Goal: Task Accomplishment & Management: Manage account settings

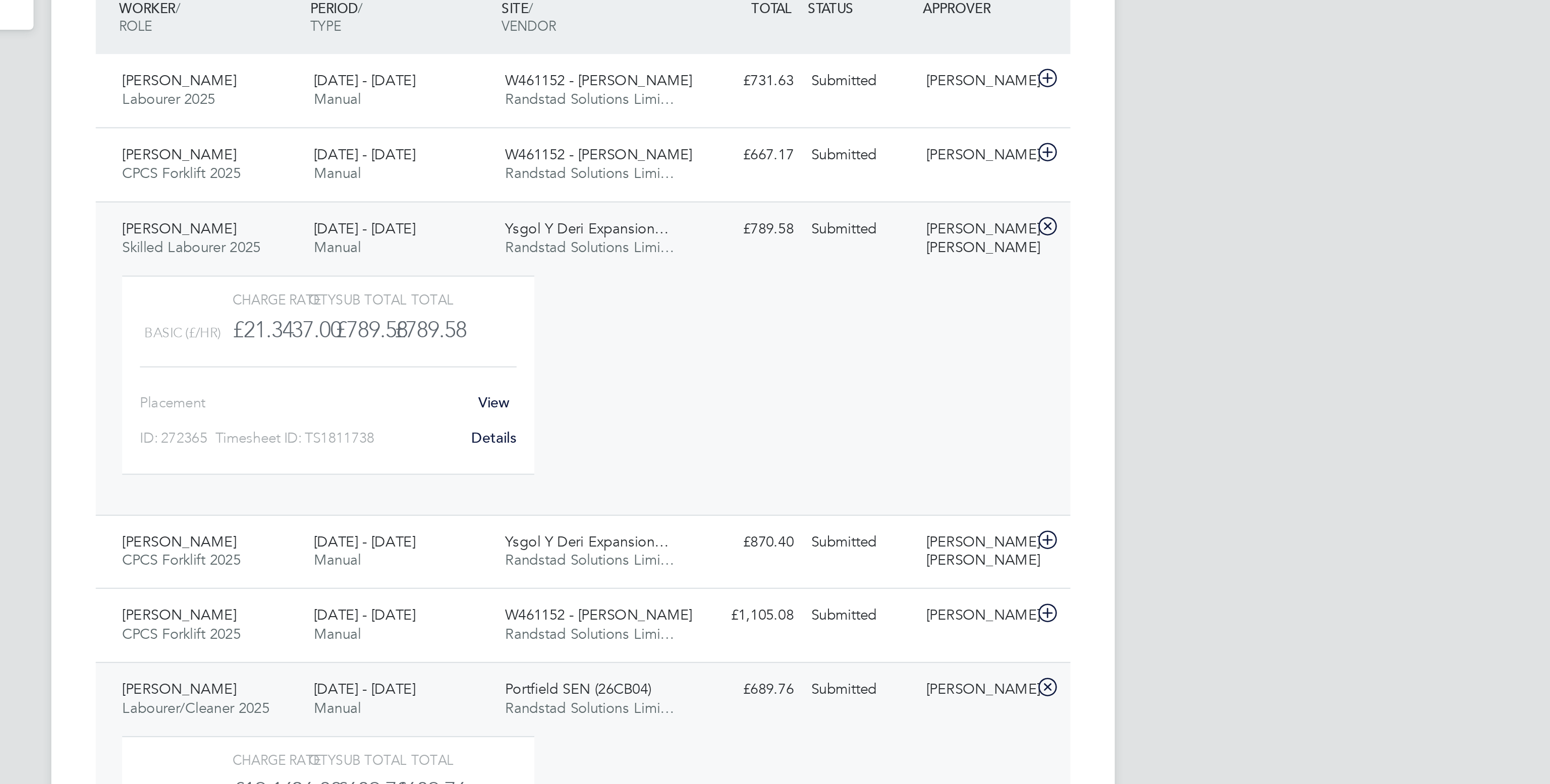
click at [936, 370] on div "[PERSON_NAME] [PERSON_NAME]" at bounding box center [953, 369] width 52 height 25
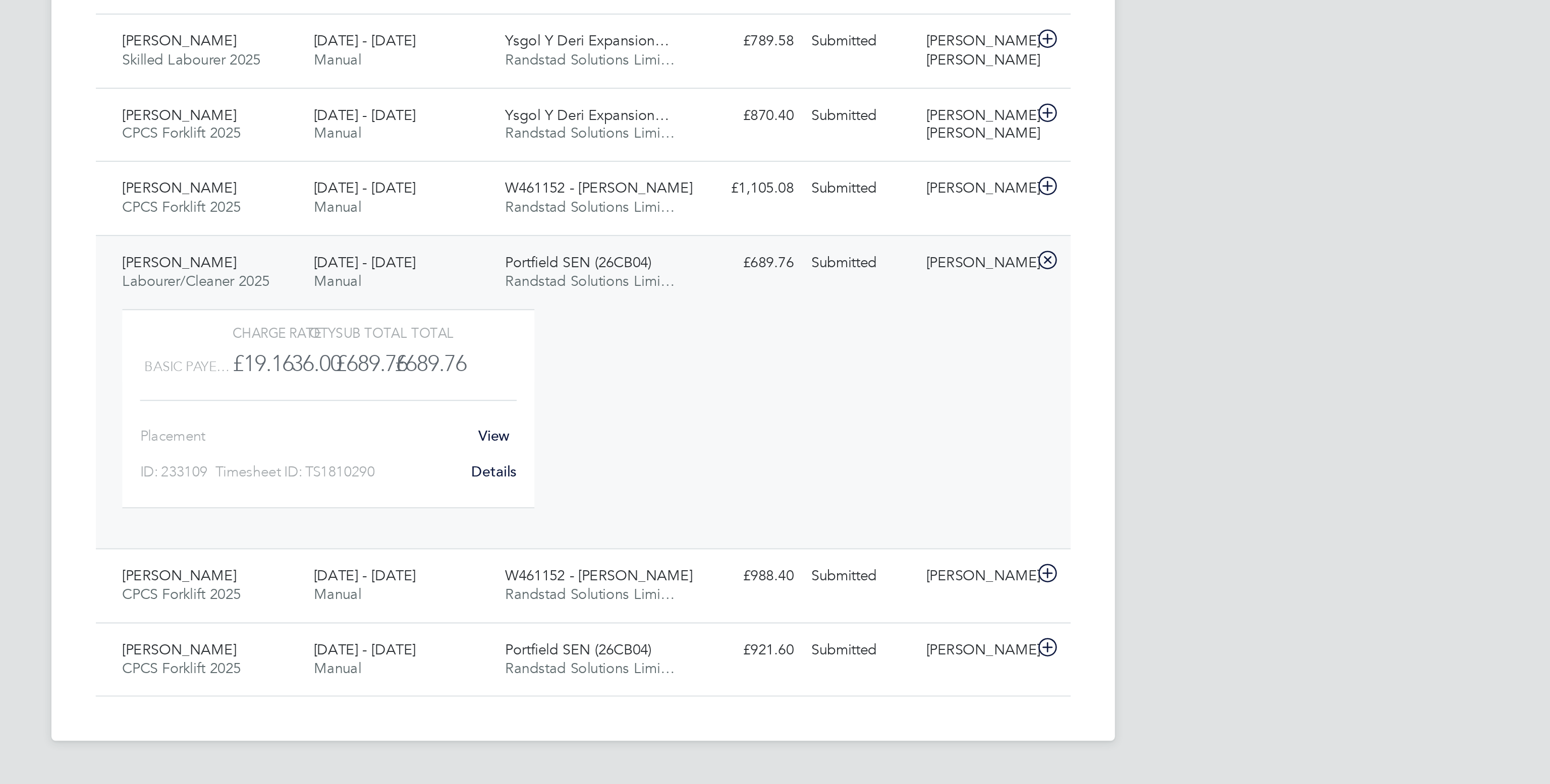
click at [928, 467] on div "[PERSON_NAME]" at bounding box center [953, 465] width 52 height 17
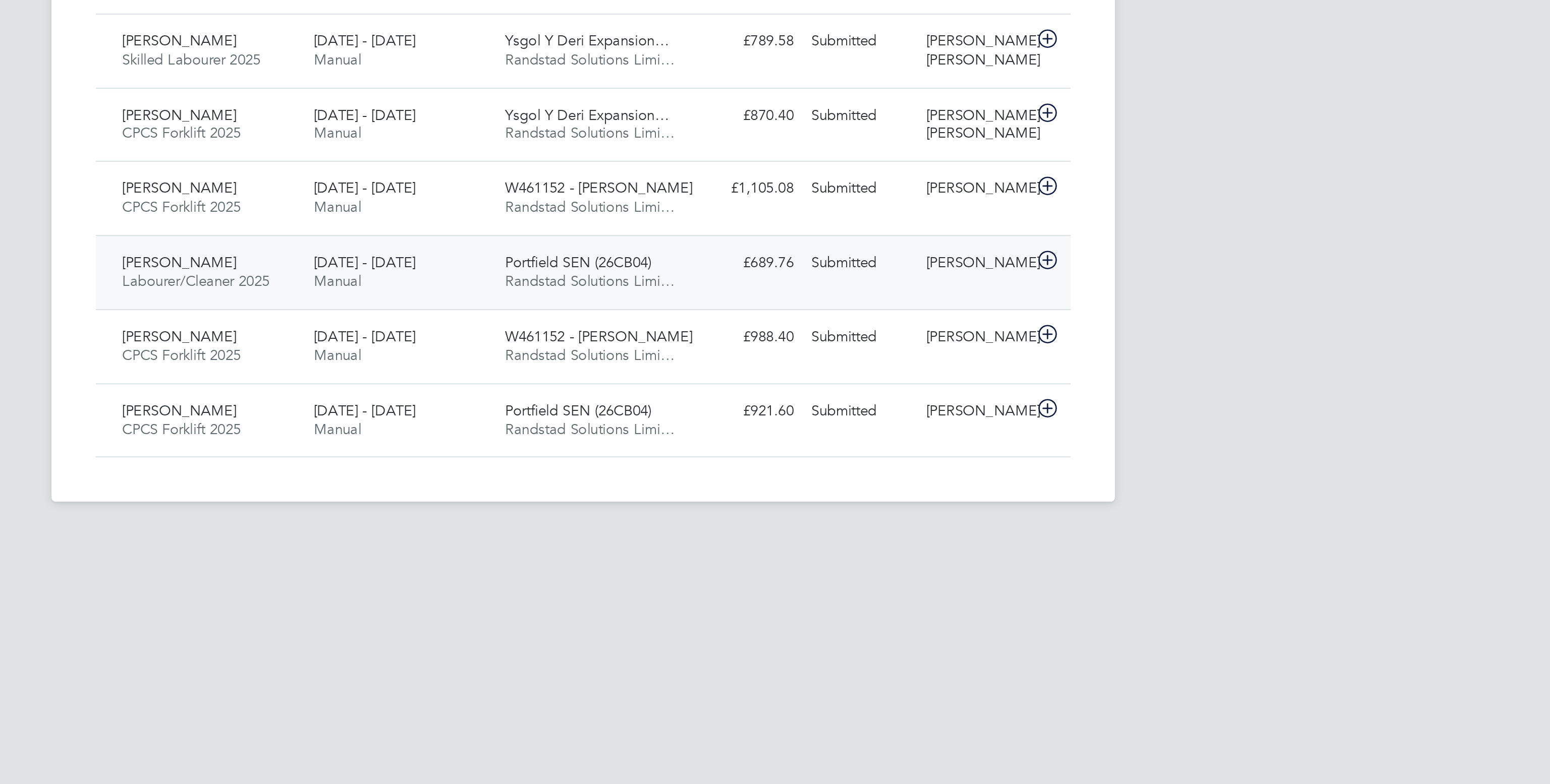
click at [794, 466] on span "Portfield SEN (26CB04)" at bounding box center [773, 465] width 67 height 8
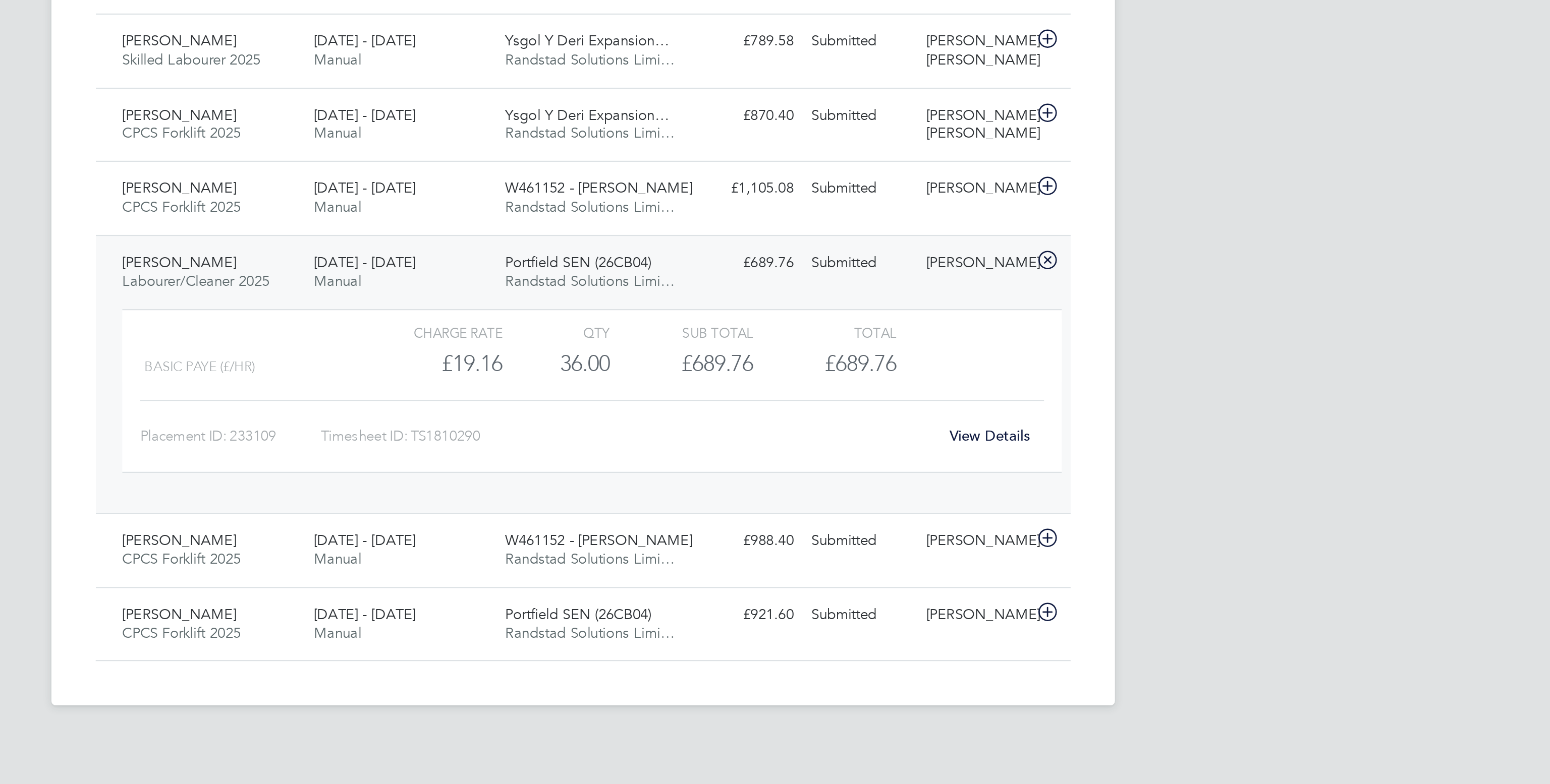
click at [963, 548] on link "View Details" at bounding box center [960, 544] width 37 height 8
click at [699, 630] on span "[DATE] - [DATE]" at bounding box center [675, 625] width 47 height 8
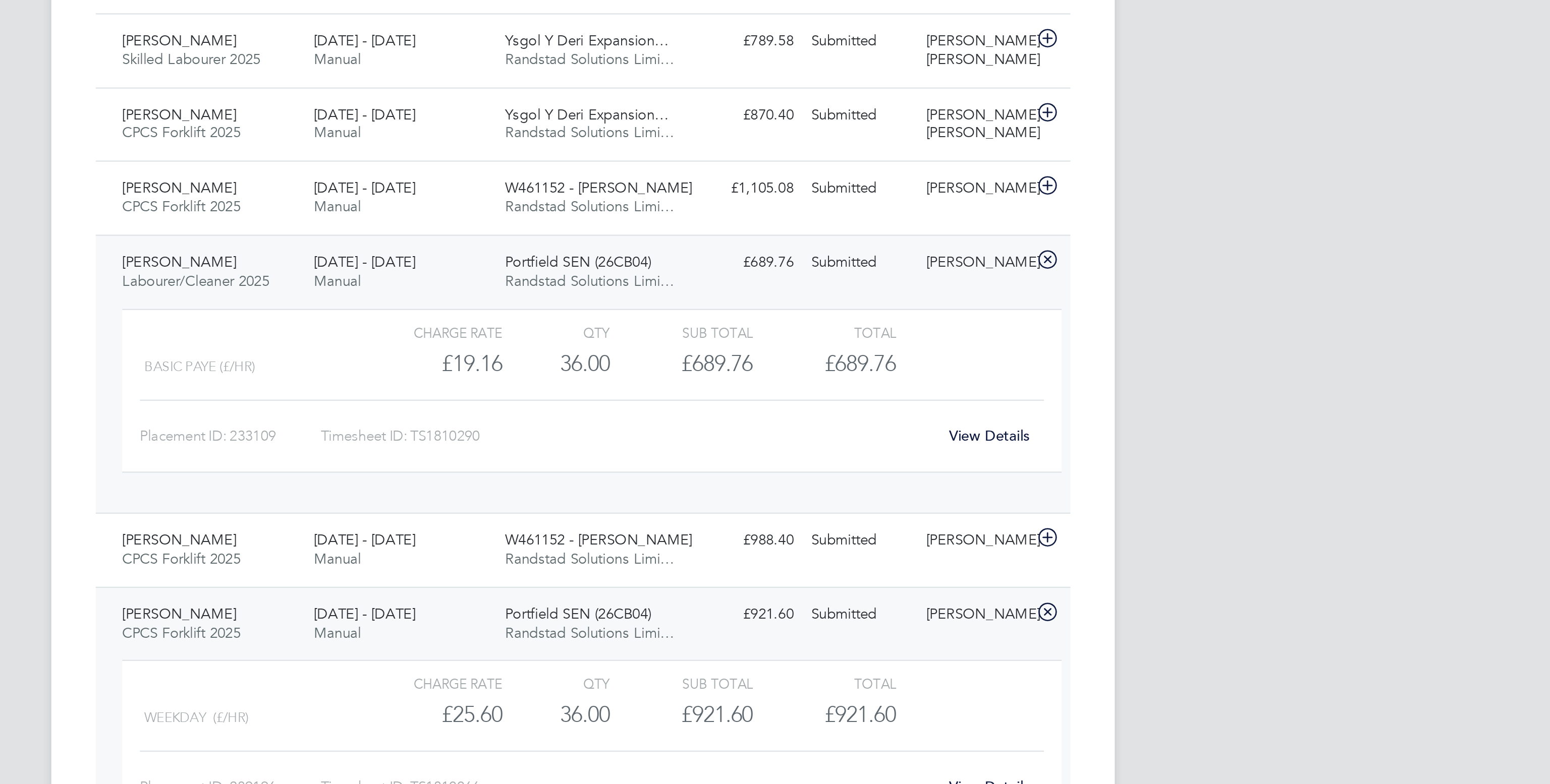
scroll to position [17, 98]
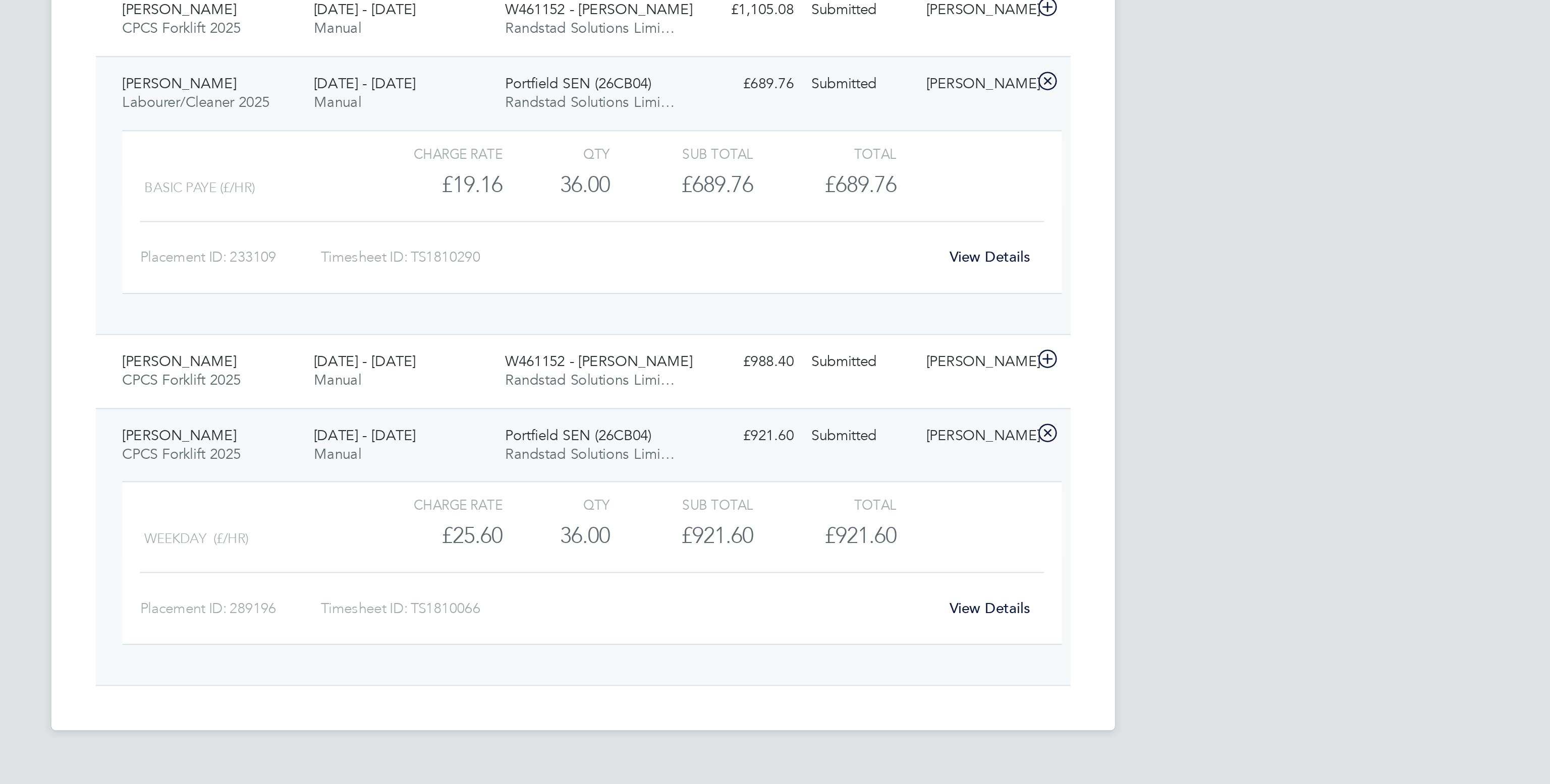
click at [961, 708] on link "View Details" at bounding box center [960, 703] width 37 height 8
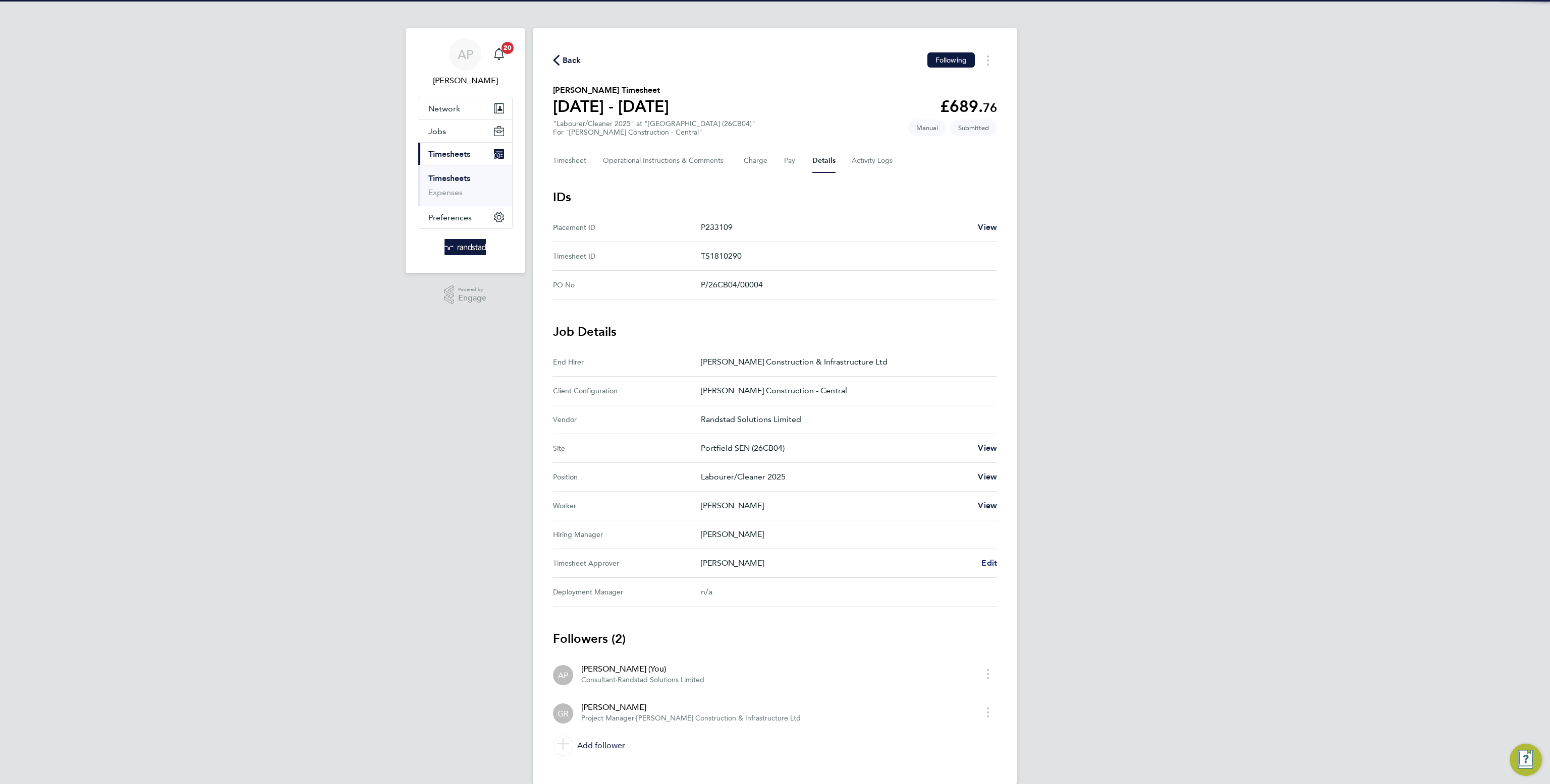
click at [993, 564] on span "Edit" at bounding box center [989, 563] width 15 height 10
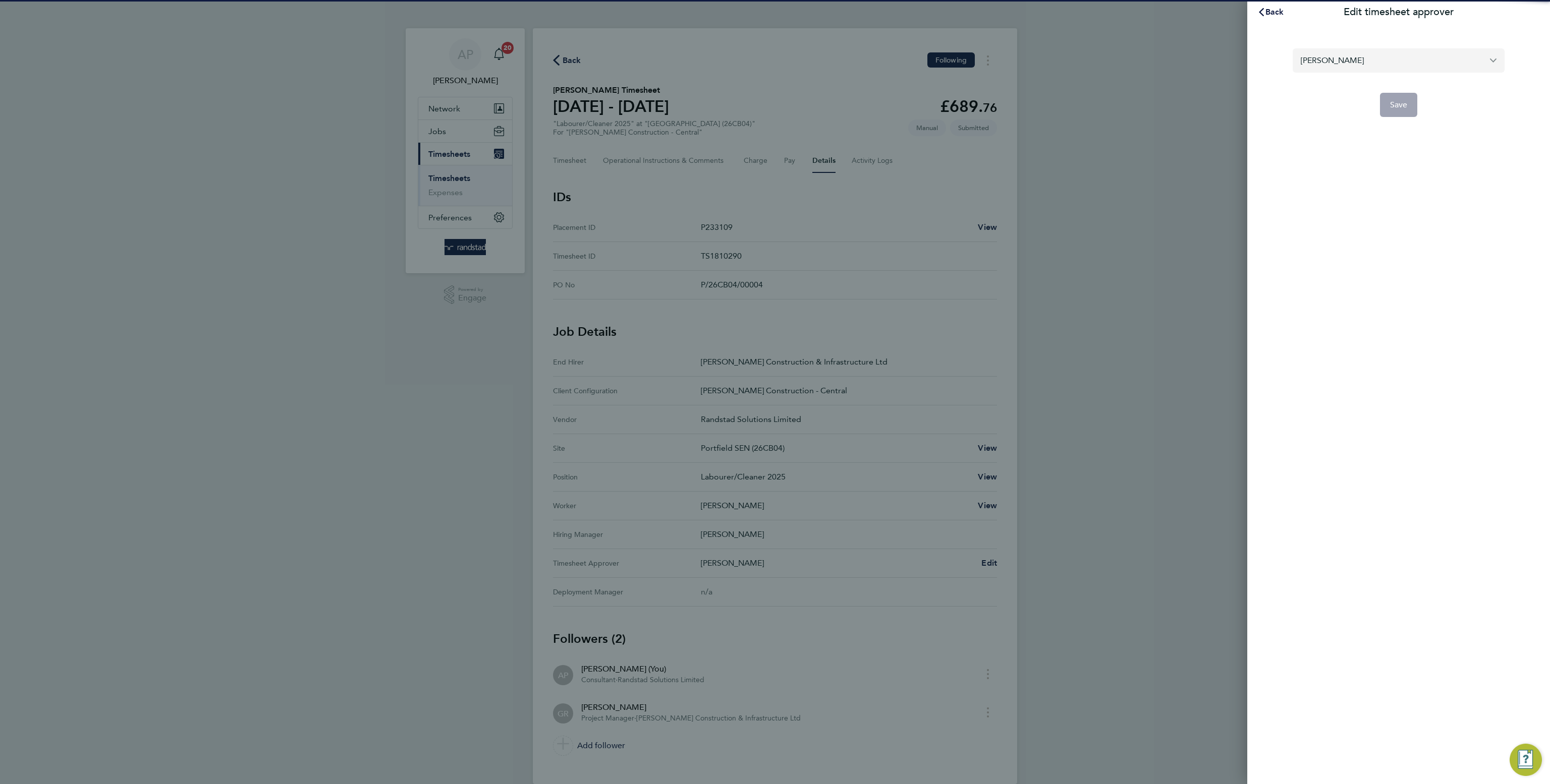
click at [1379, 69] on input "[PERSON_NAME]" at bounding box center [1398, 61] width 212 height 24
click at [1393, 83] on li "[PERSON_NAME]" at bounding box center [1398, 85] width 212 height 25
type input "[PERSON_NAME]"
click at [1403, 100] on span "Save" at bounding box center [1398, 105] width 17 height 10
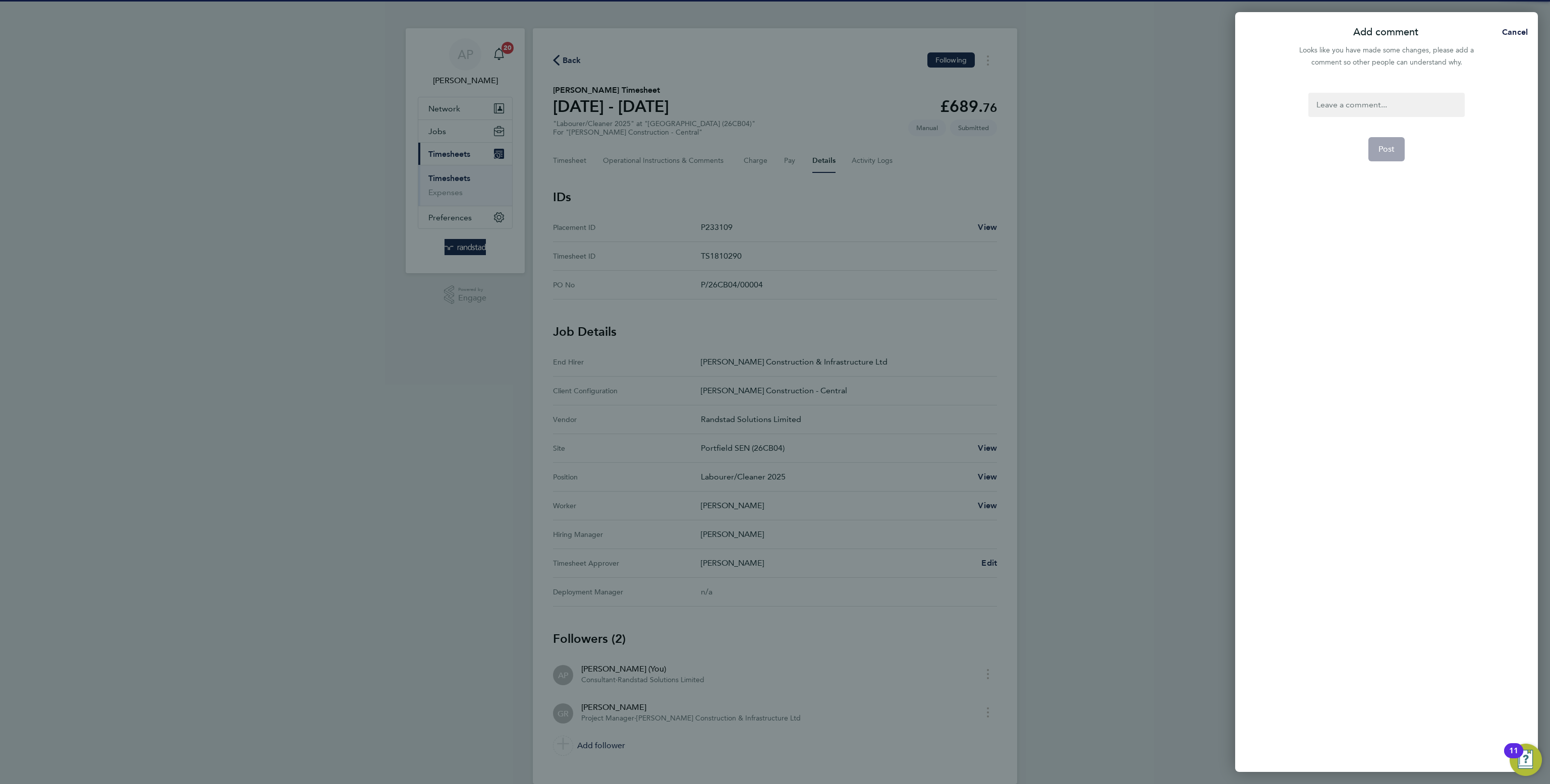
click at [1404, 95] on div at bounding box center [1386, 104] width 156 height 24
click at [1385, 143] on button "Post" at bounding box center [1386, 149] width 37 height 24
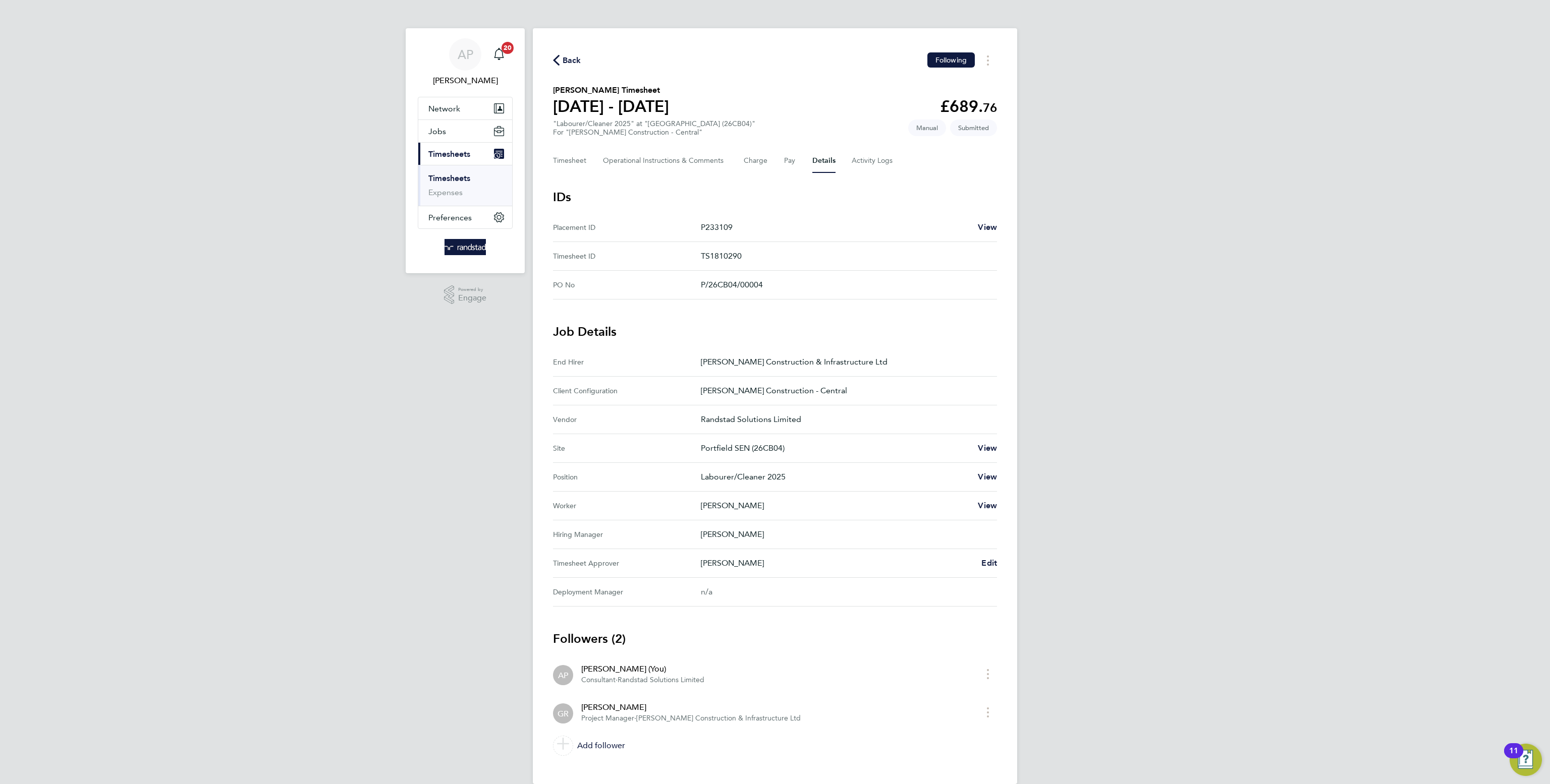
click at [542, 65] on div "Back Following Elliott Kershaw's Timesheet 23 - 29 Aug 2025 £689. 76 "Labourer/…" at bounding box center [775, 406] width 484 height 755
click at [575, 63] on span "Back" at bounding box center [571, 60] width 19 height 12
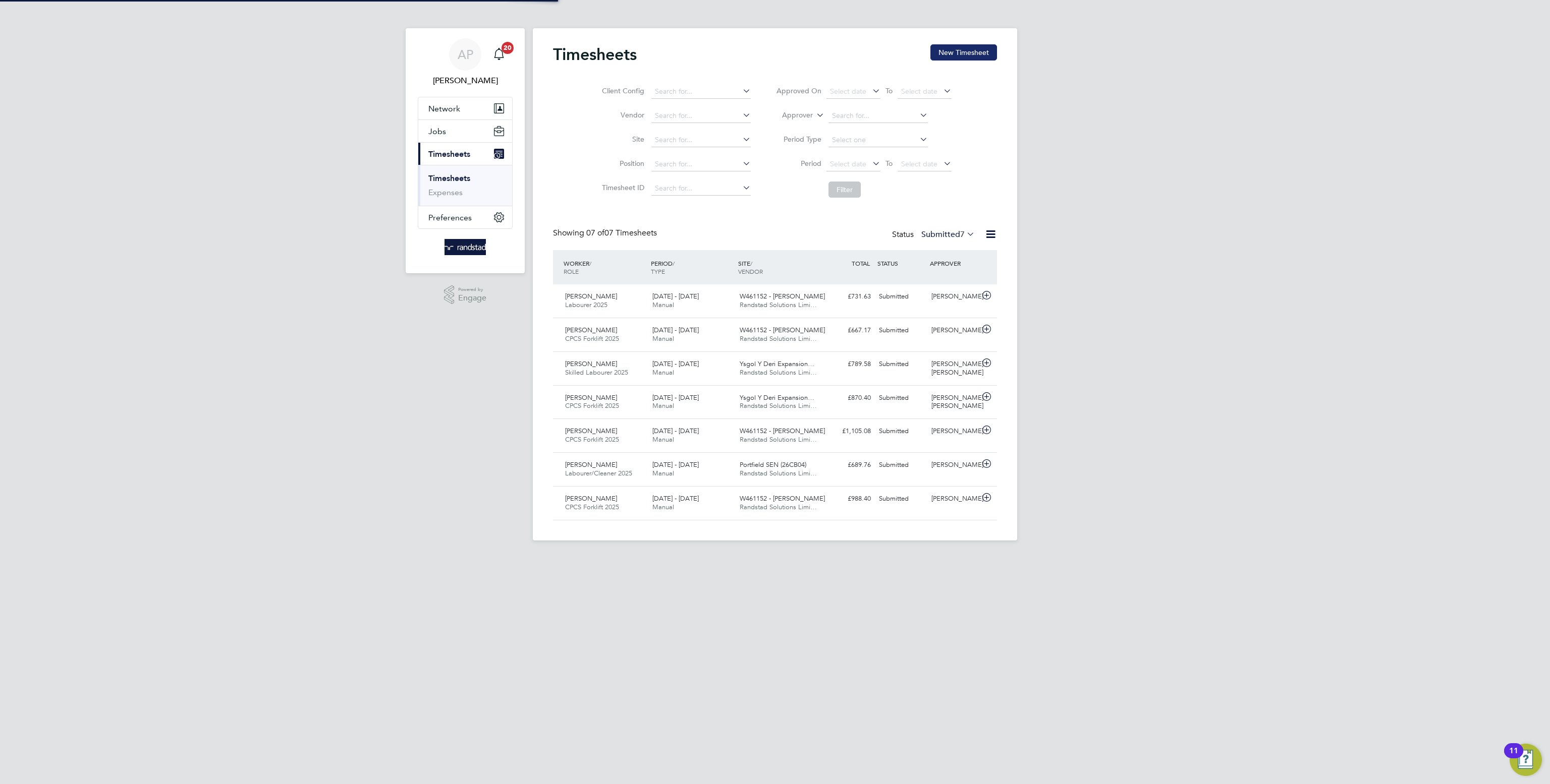
click at [981, 49] on button "New Timesheet" at bounding box center [964, 52] width 67 height 16
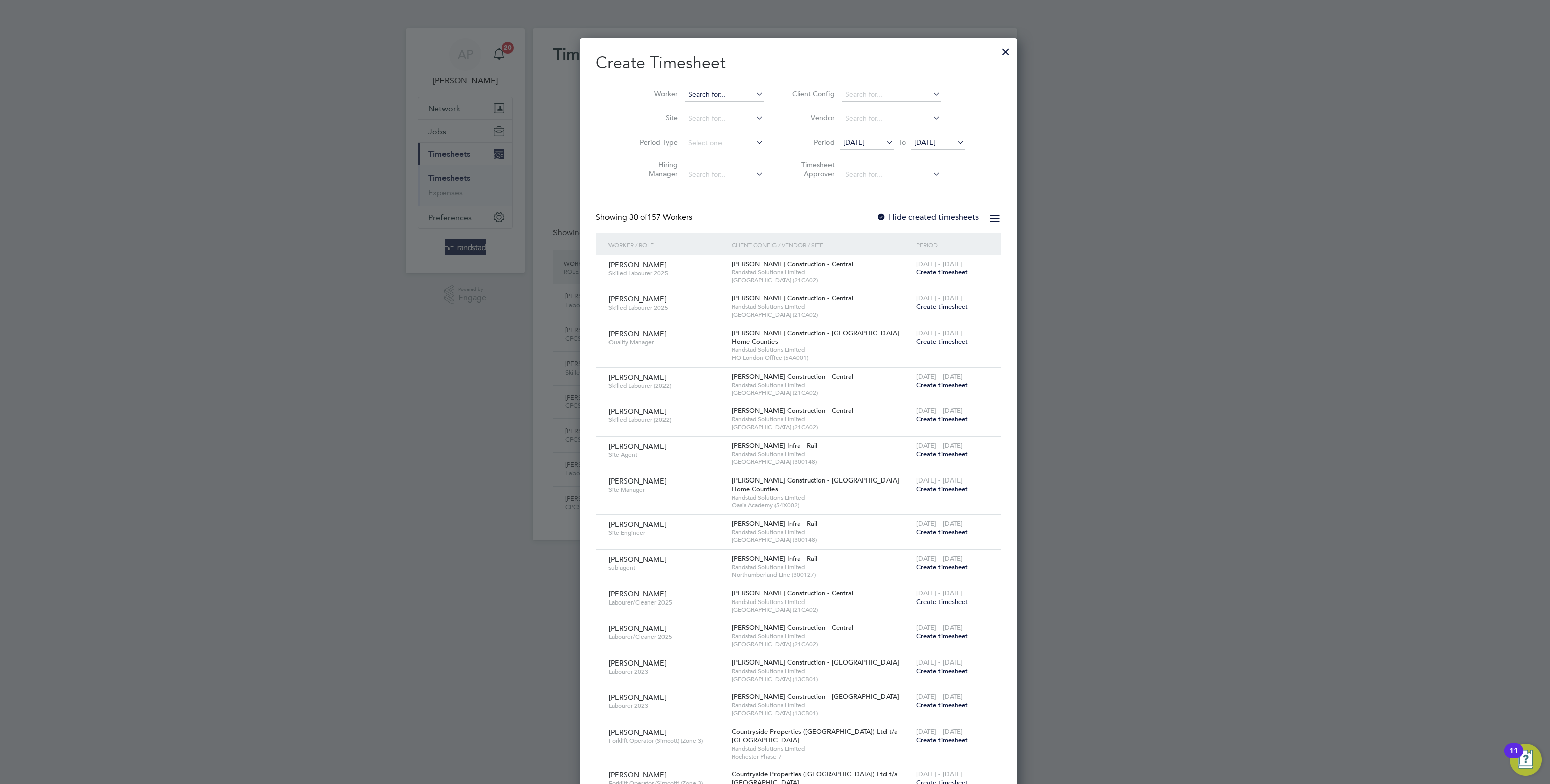
click at [696, 95] on input at bounding box center [725, 95] width 79 height 14
click at [732, 157] on li "Marya Borges De Souza" at bounding box center [752, 163] width 184 height 14
type input "Marya Borges De Souza"
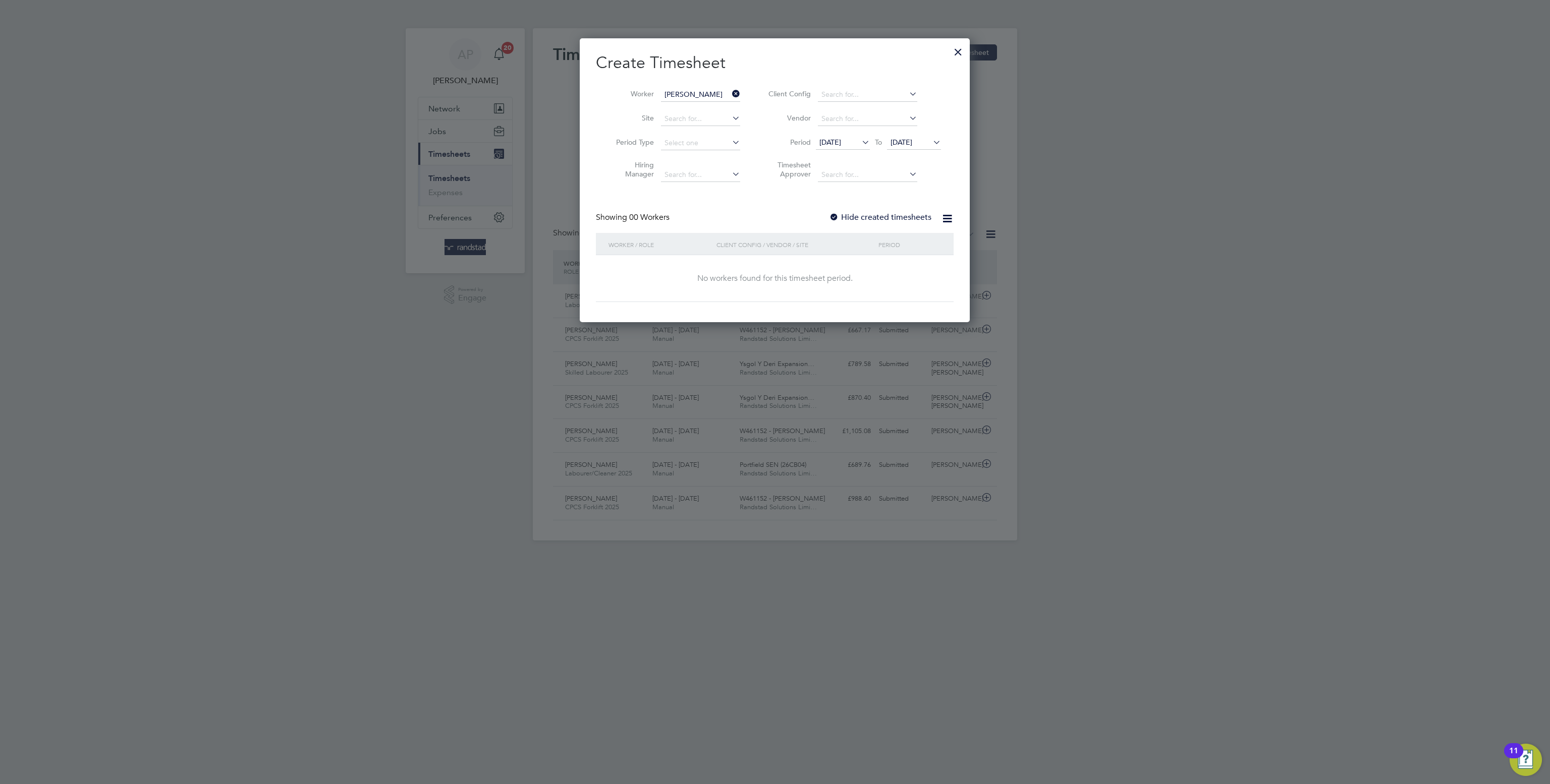
click at [908, 143] on span "25 Aug 2025" at bounding box center [901, 142] width 22 height 9
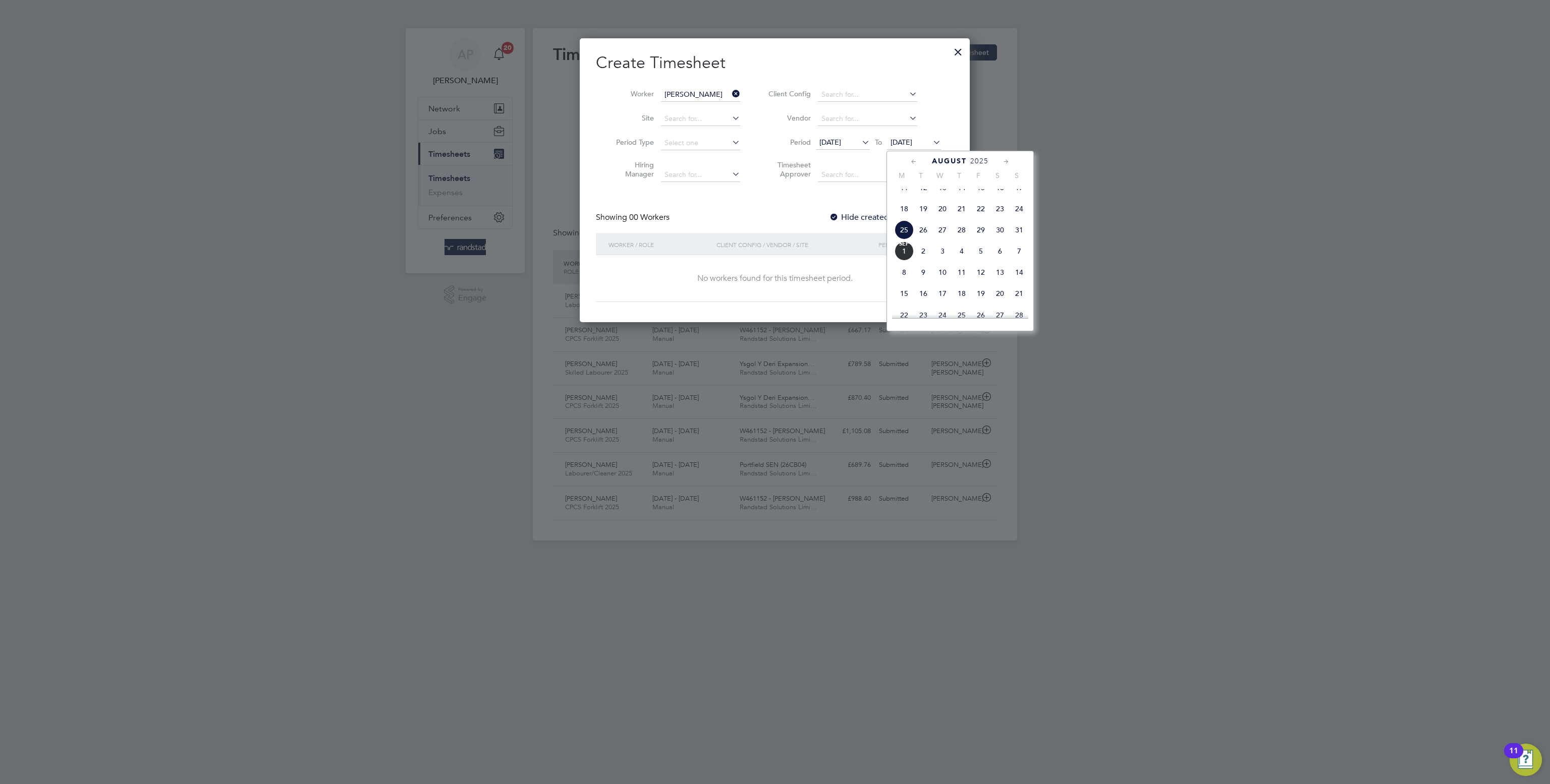
click at [971, 239] on span "29" at bounding box center [981, 230] width 19 height 19
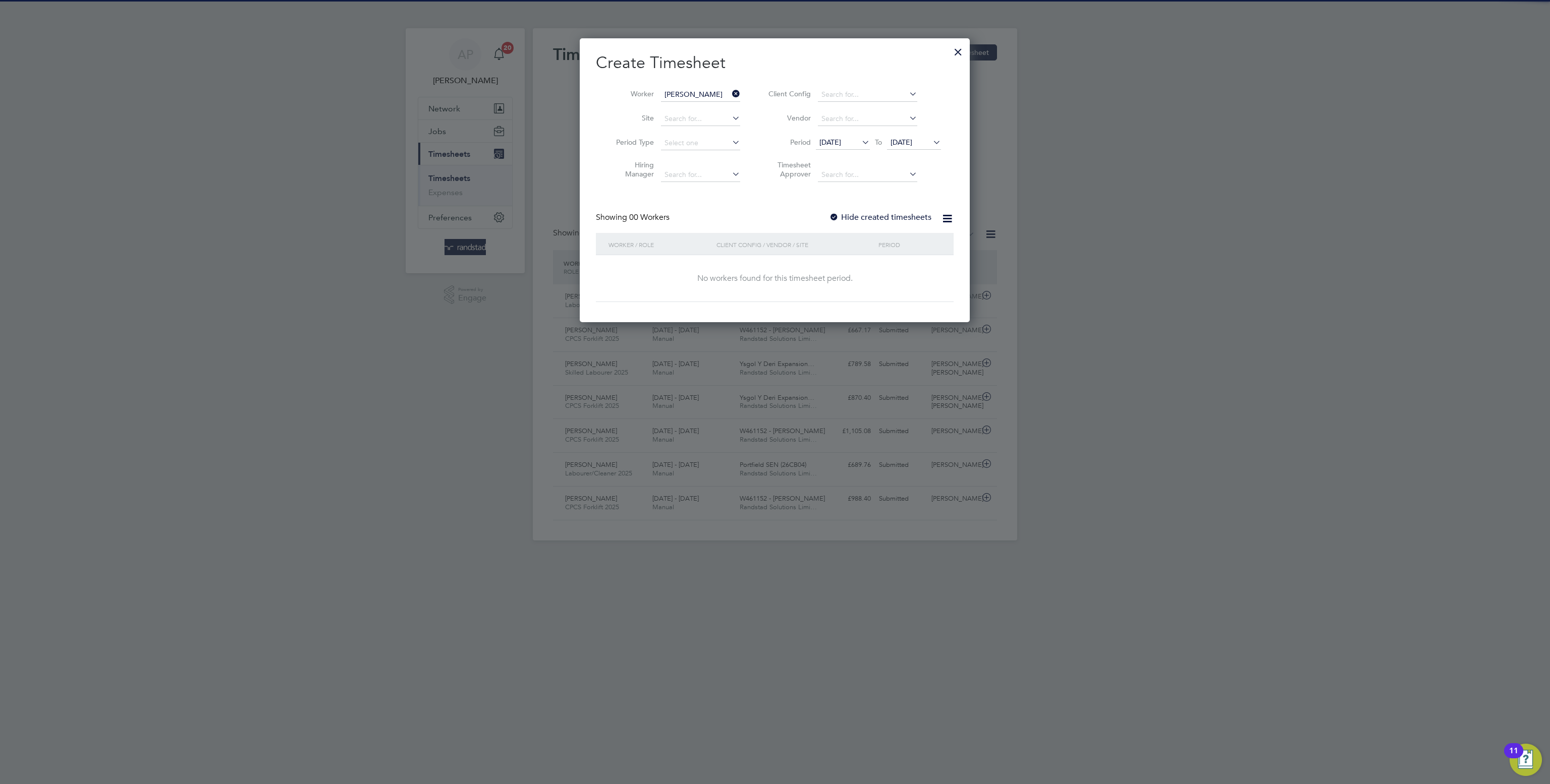
click at [886, 219] on label "Hide created timesheets" at bounding box center [880, 217] width 102 height 10
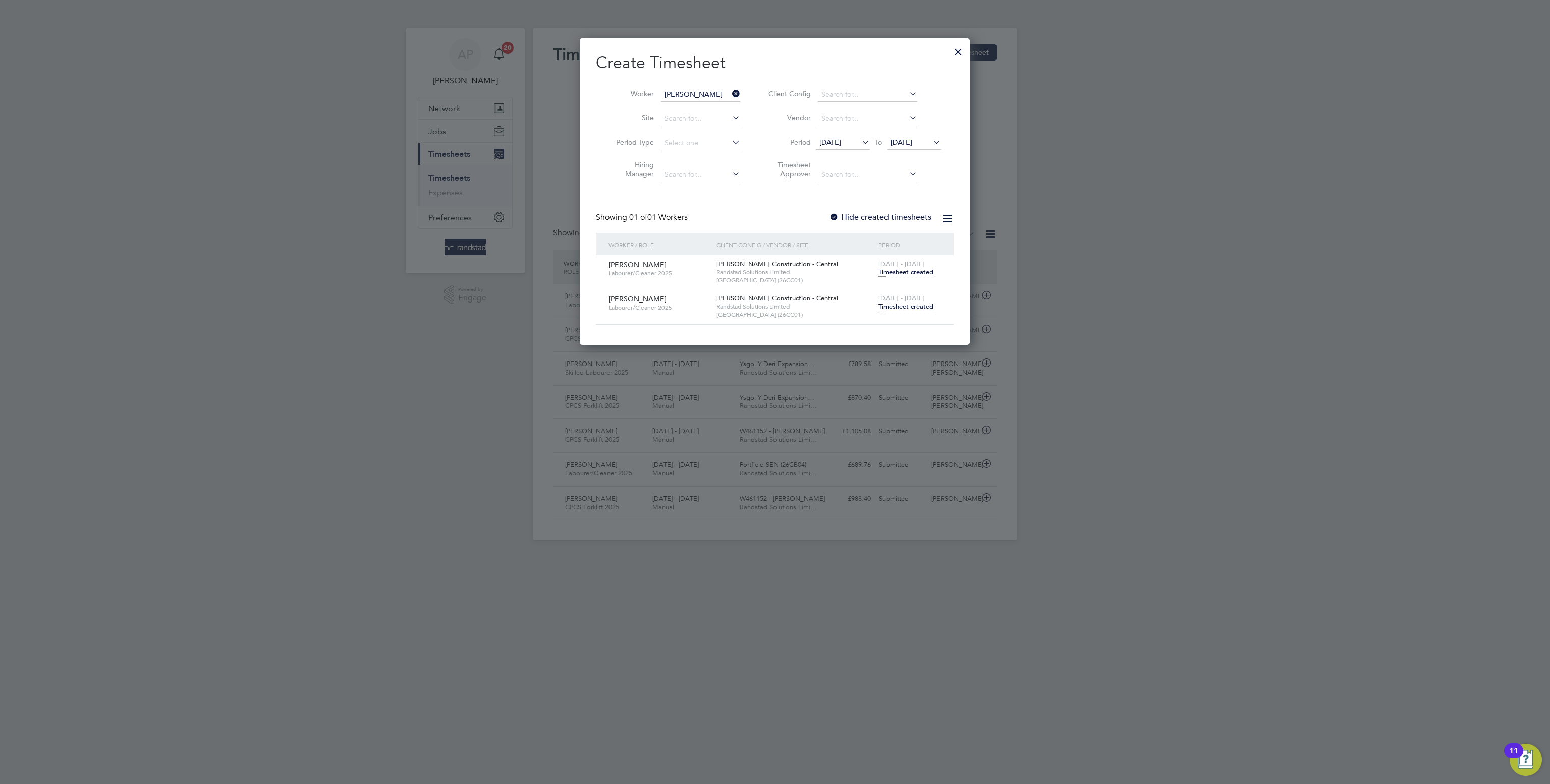
click at [926, 309] on span "Timesheet created" at bounding box center [906, 306] width 55 height 9
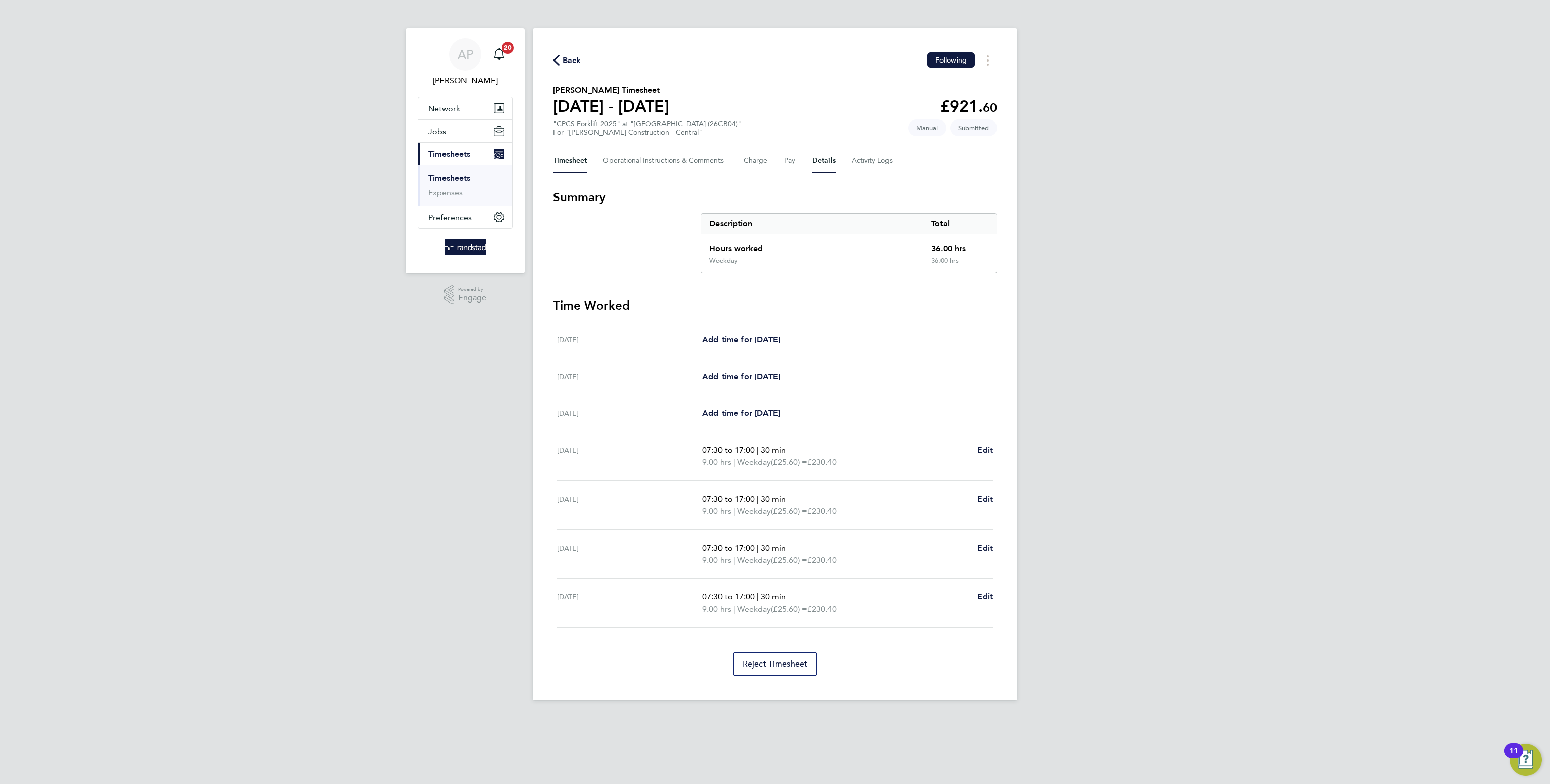
click at [832, 160] on button "Details" at bounding box center [823, 161] width 23 height 24
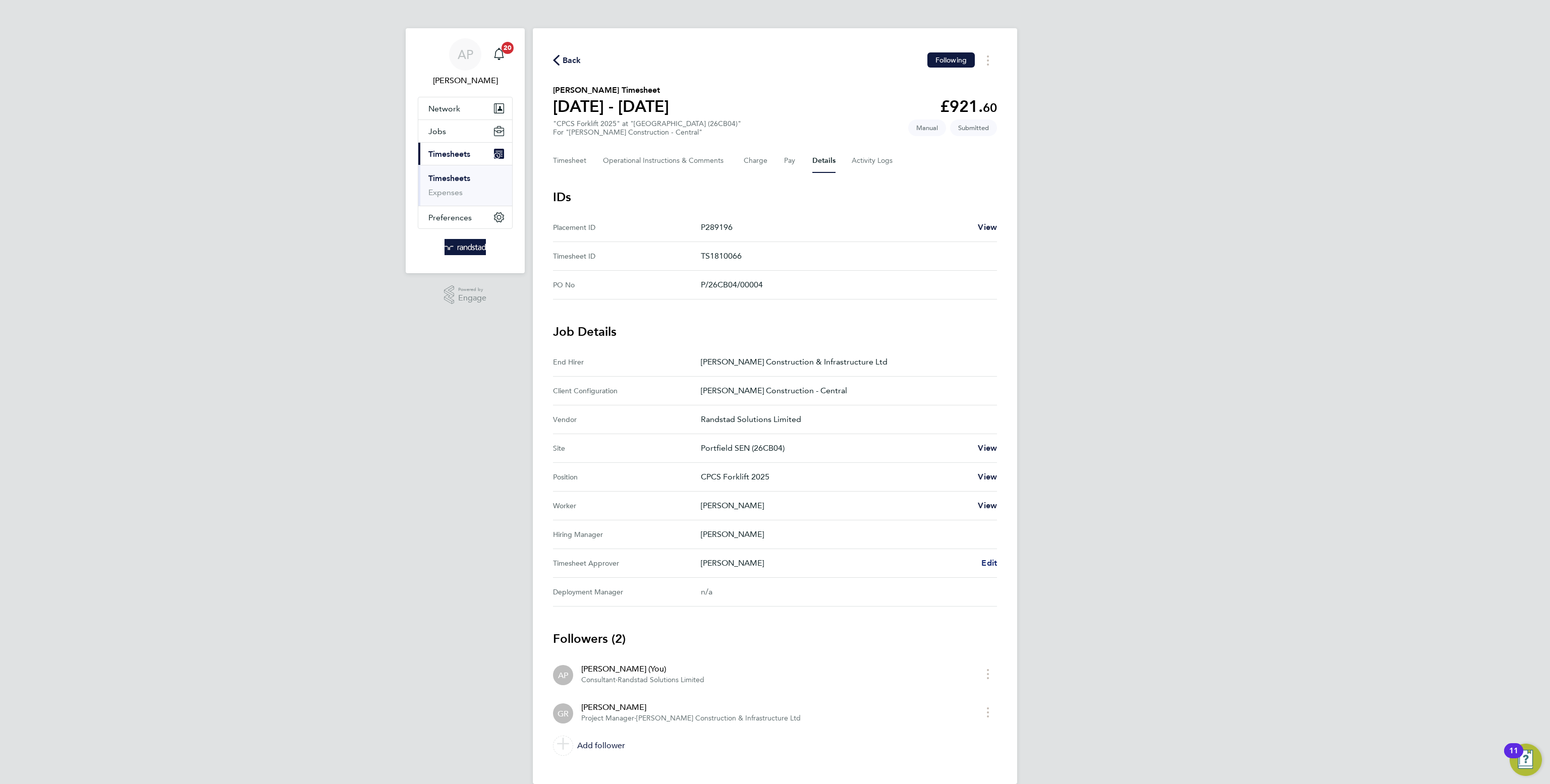
click at [988, 561] on span "Edit" at bounding box center [989, 563] width 15 height 10
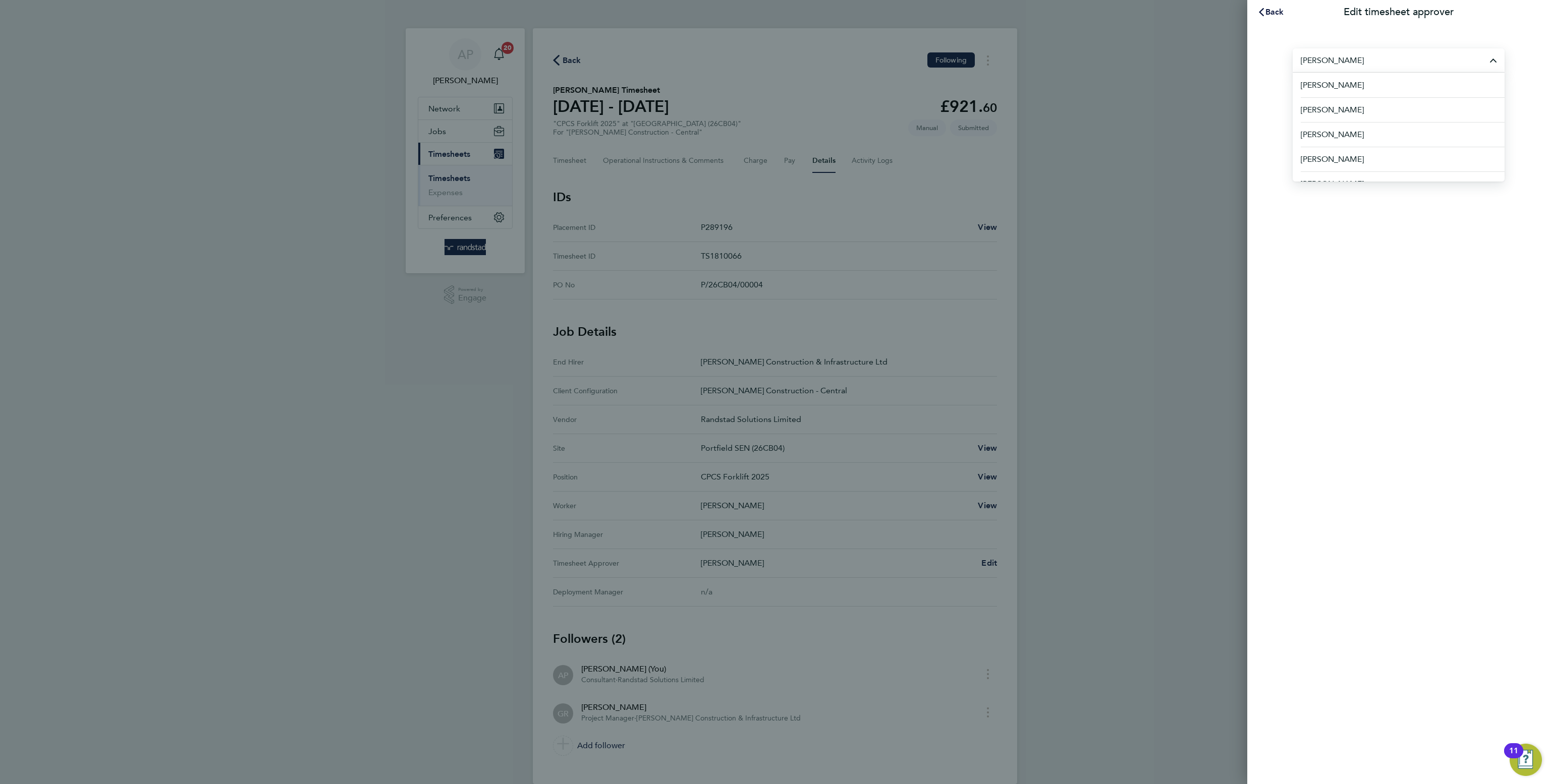
click at [1412, 33] on div "[PERSON_NAME] [PERSON_NAME] [PERSON_NAME] [PERSON_NAME] [PERSON_NAME] [PERSON_N…" at bounding box center [1398, 77] width 303 height 105
click at [1368, 62] on input "[PERSON_NAME]" at bounding box center [1398, 61] width 212 height 24
click at [1367, 81] on li "[PERSON_NAME]" at bounding box center [1398, 85] width 212 height 25
type input "[PERSON_NAME]"
click at [1392, 113] on button "Save" at bounding box center [1398, 104] width 38 height 24
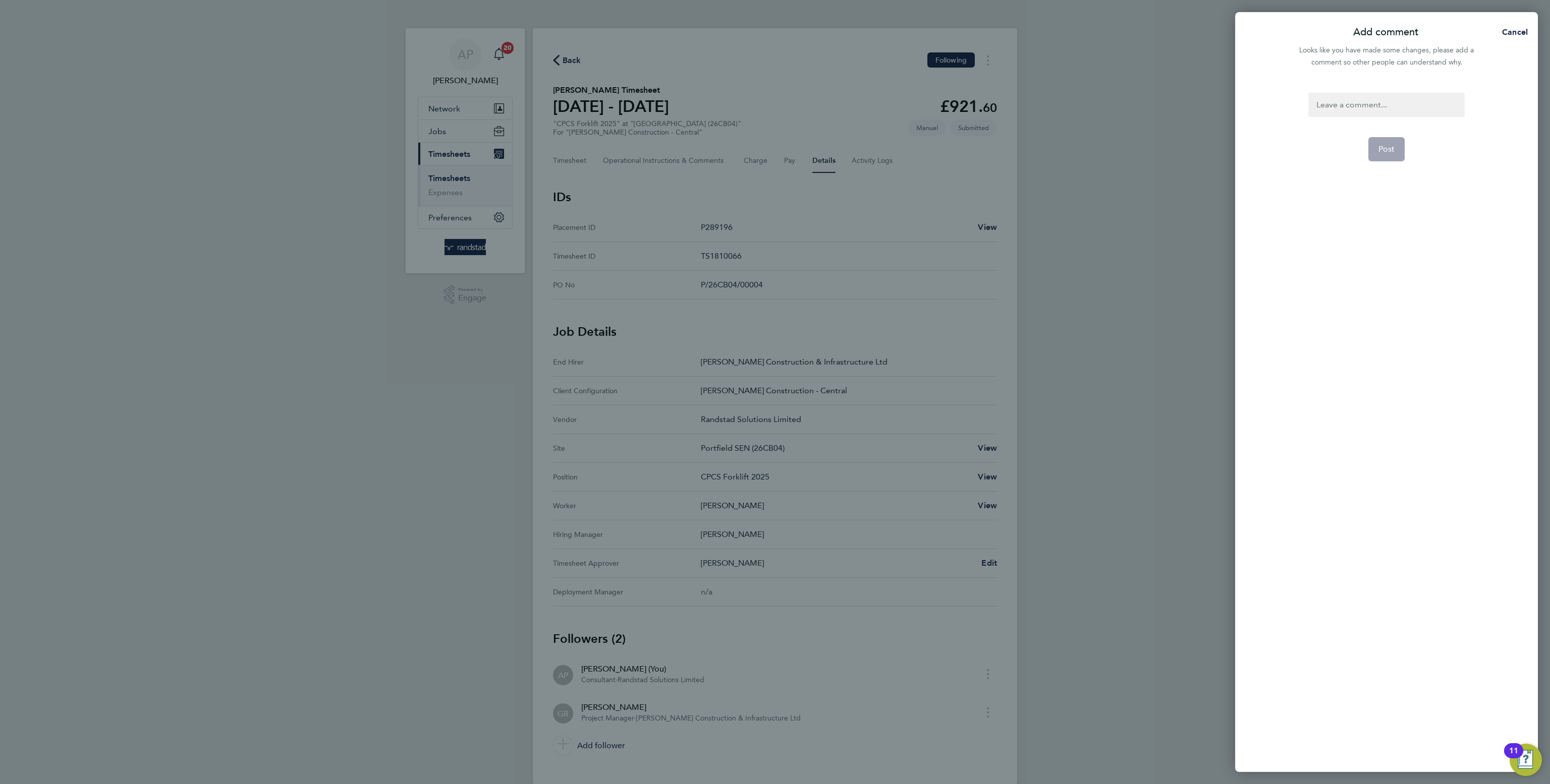
click at [1393, 113] on div at bounding box center [1386, 104] width 156 height 24
click at [1392, 148] on span "Post" at bounding box center [1386, 149] width 17 height 10
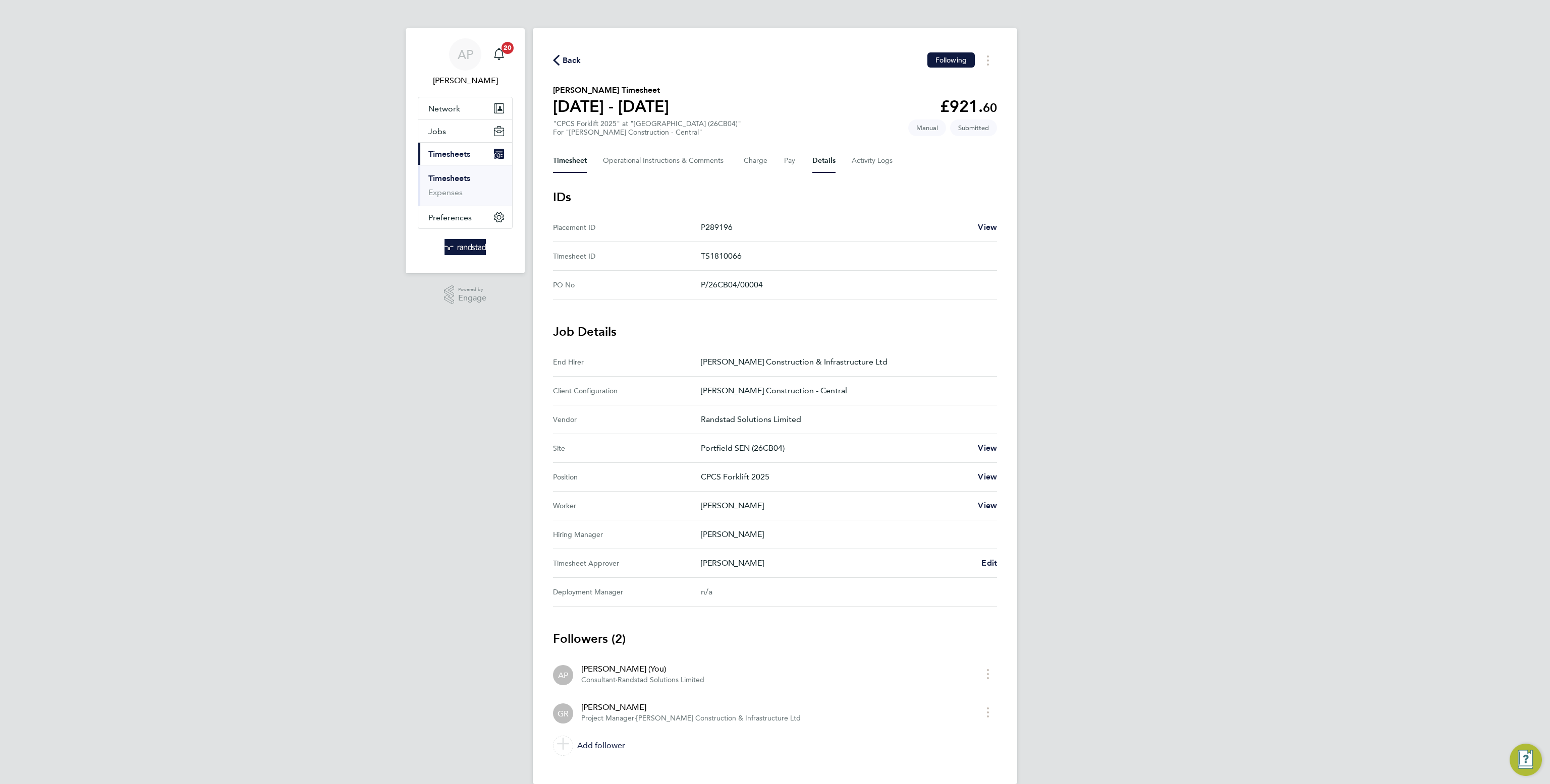
drag, startPoint x: 585, startPoint y: 150, endPoint x: 586, endPoint y: 158, distance: 8.1
click at [583, 151] on button "Timesheet" at bounding box center [569, 161] width 34 height 24
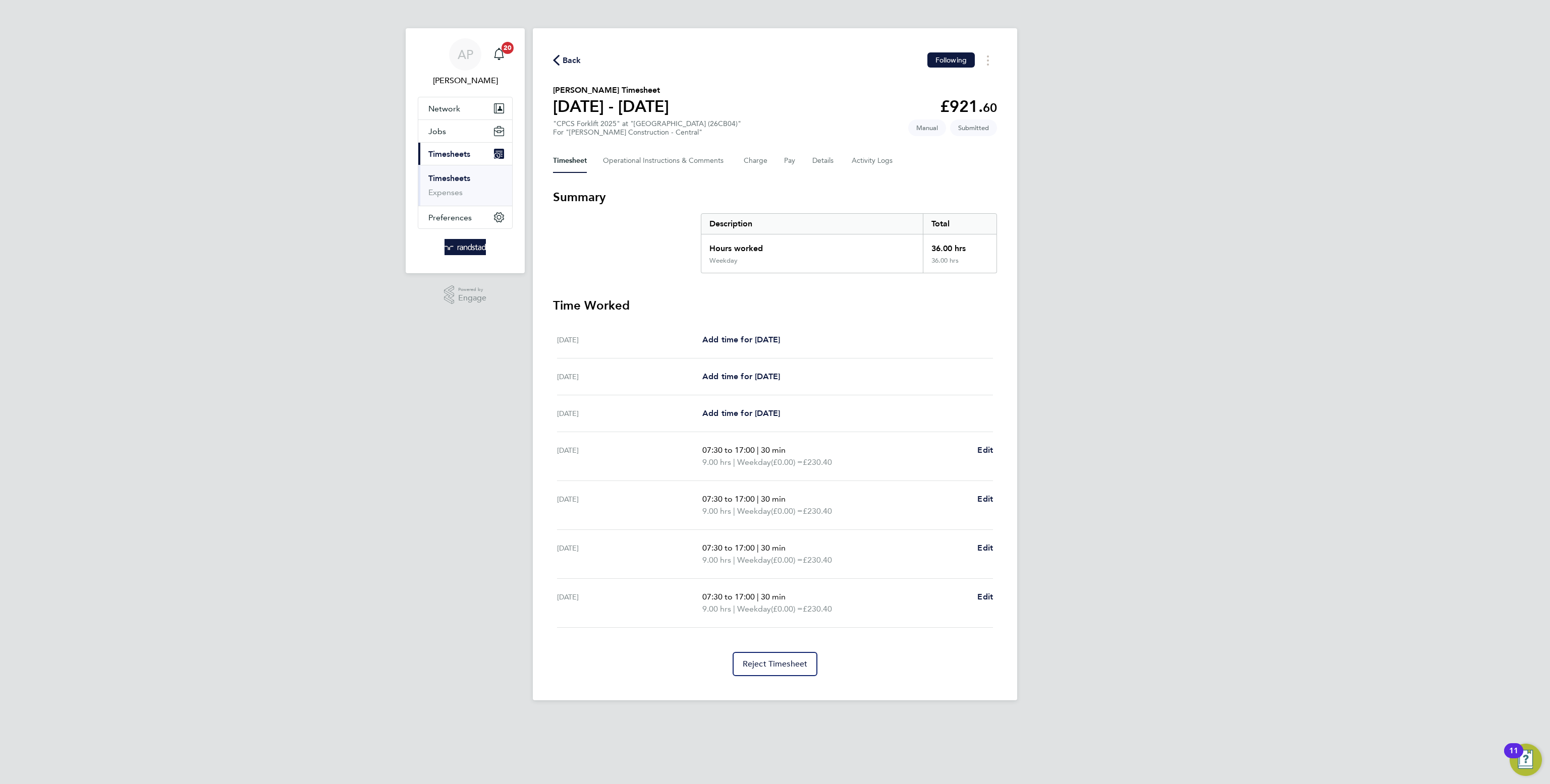
click at [566, 54] on span "Back" at bounding box center [571, 60] width 19 height 12
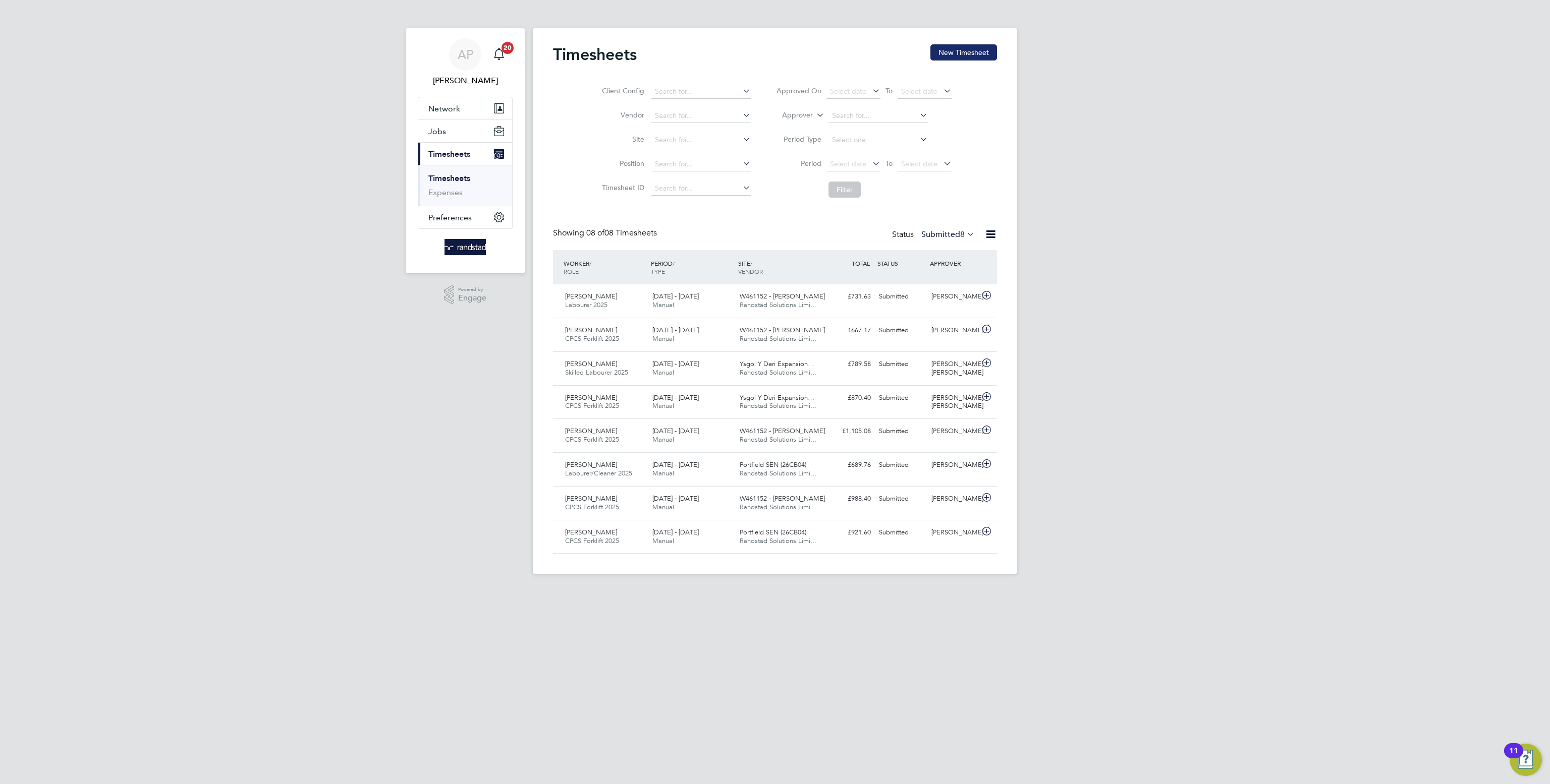
click at [974, 46] on button "New Timesheet" at bounding box center [964, 52] width 67 height 16
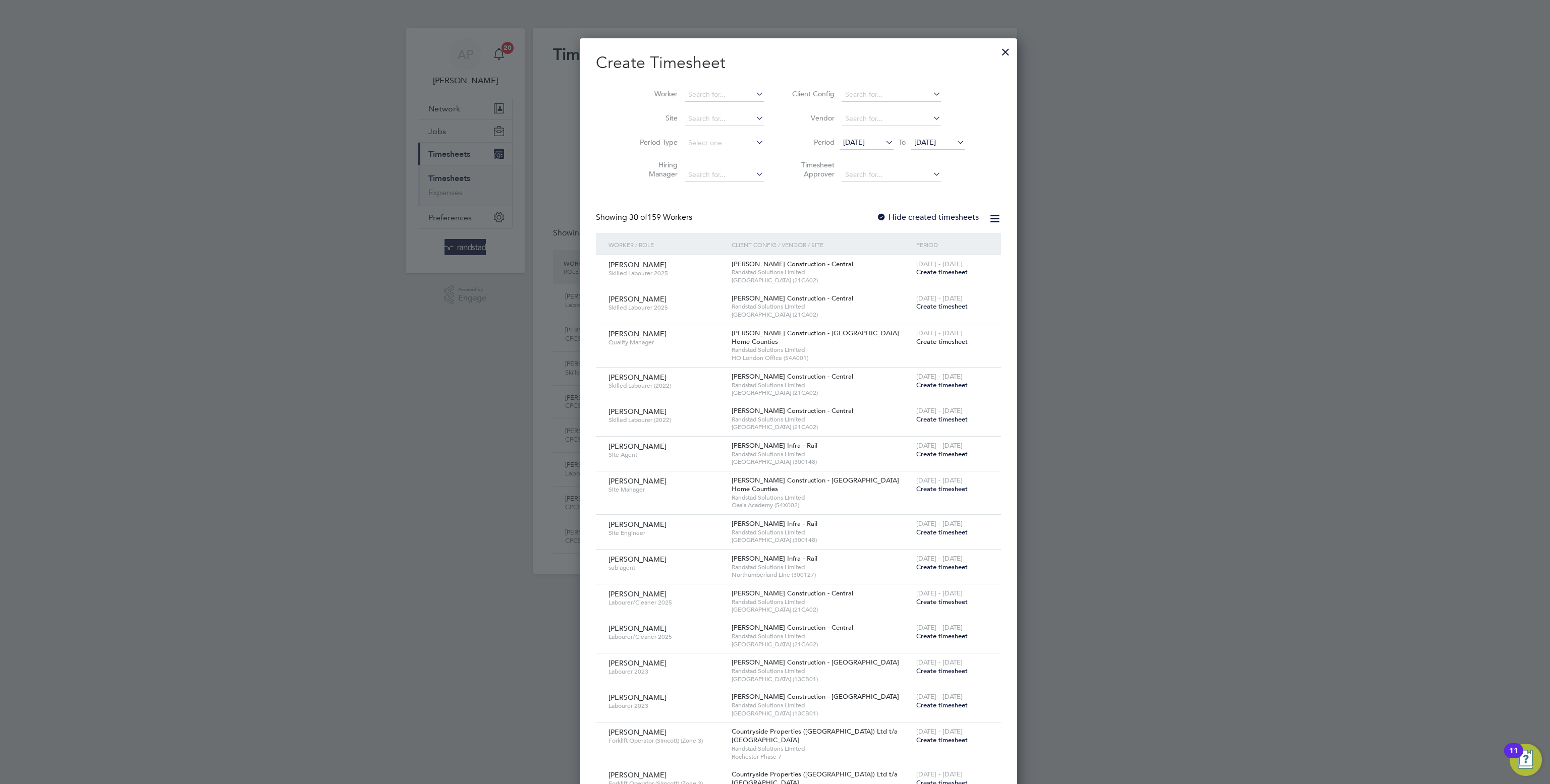
click at [704, 86] on li "Worker" at bounding box center [697, 95] width 157 height 24
click at [702, 93] on input at bounding box center [725, 95] width 79 height 14
click at [713, 108] on li "Peter Warr en" at bounding box center [706, 109] width 93 height 14
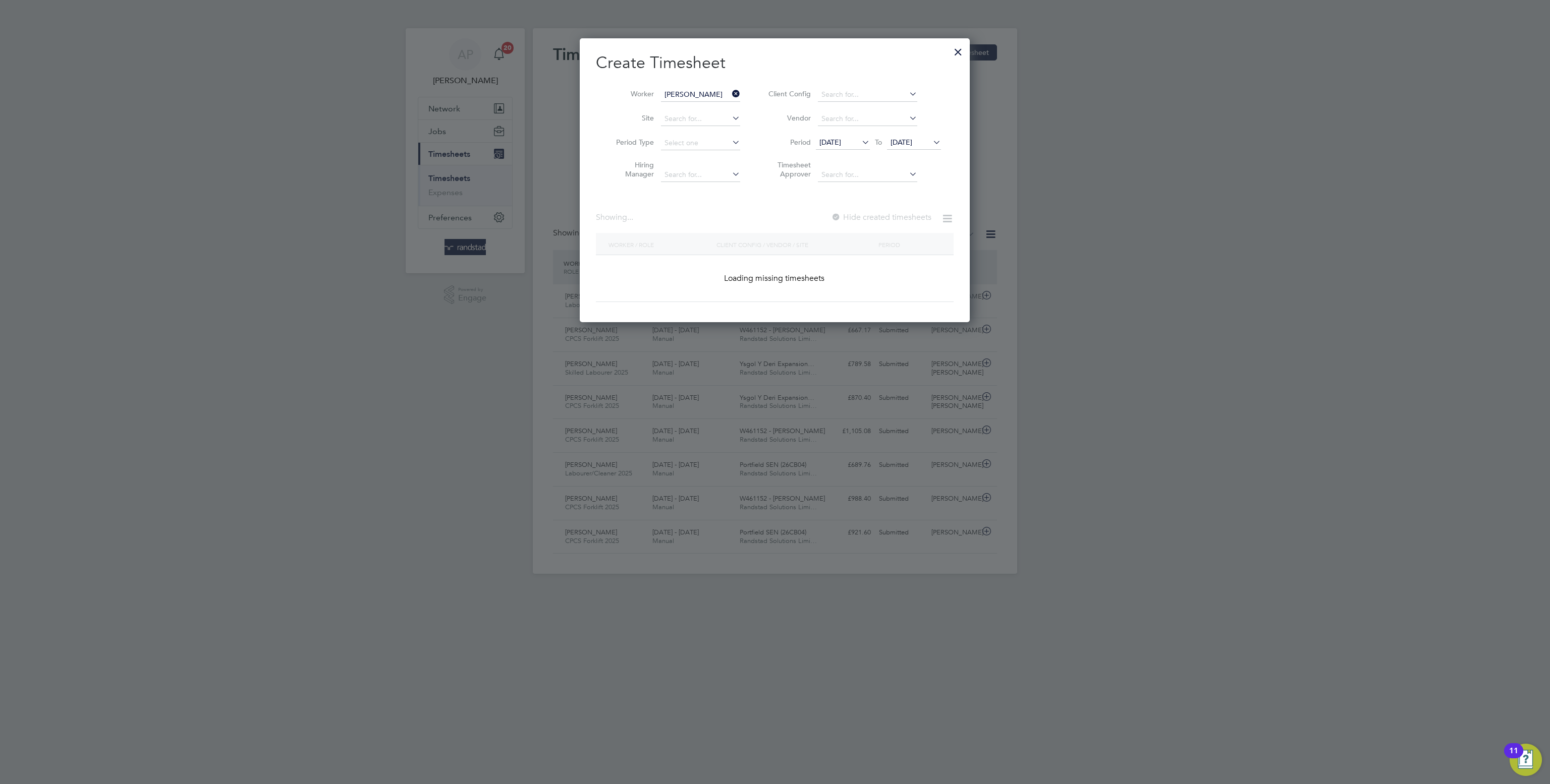
type input "[PERSON_NAME]"
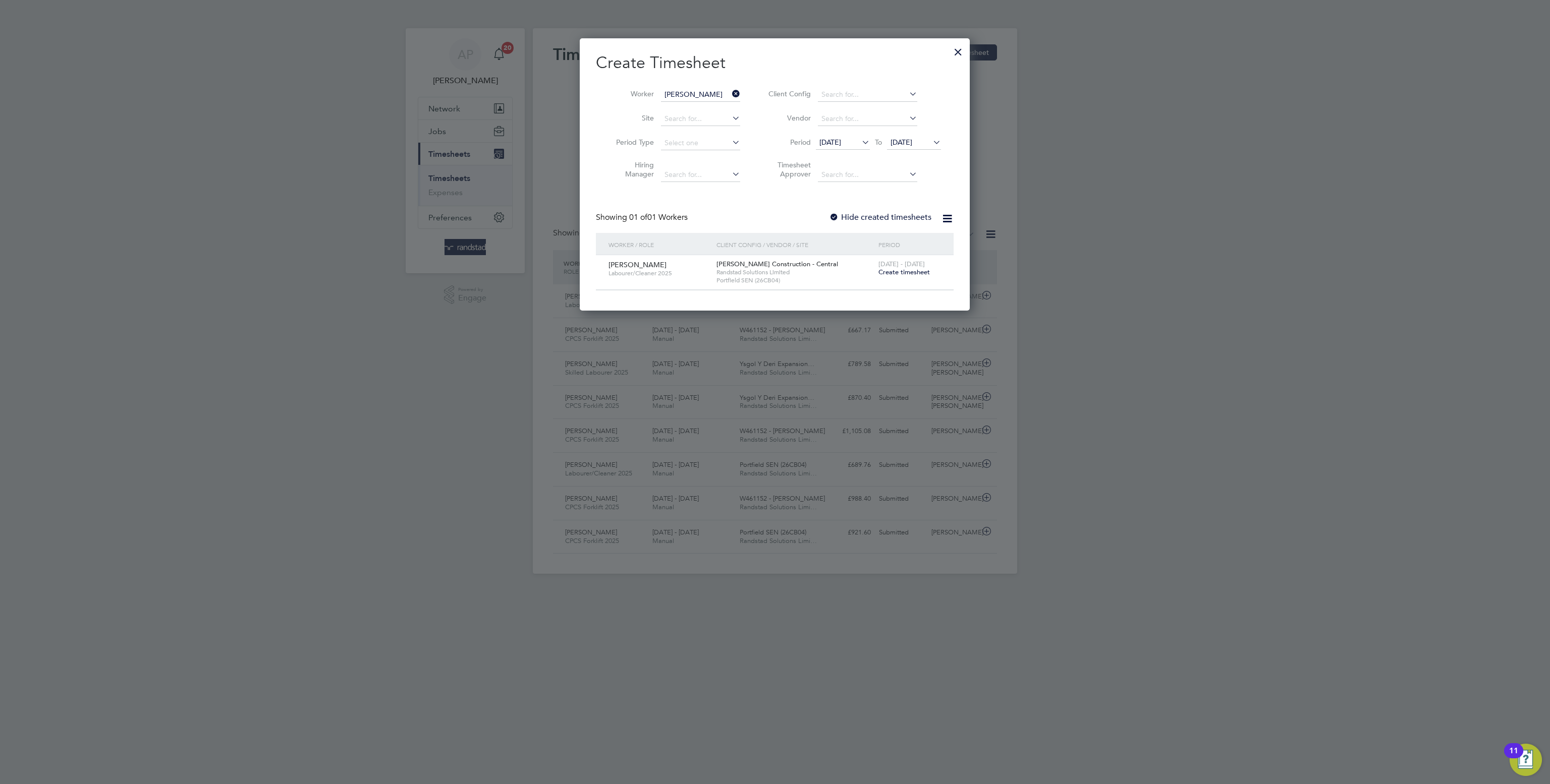
drag, startPoint x: 899, startPoint y: 274, endPoint x: 910, endPoint y: 287, distance: 17.0
click at [901, 274] on span "Create timesheet" at bounding box center [904, 272] width 52 height 8
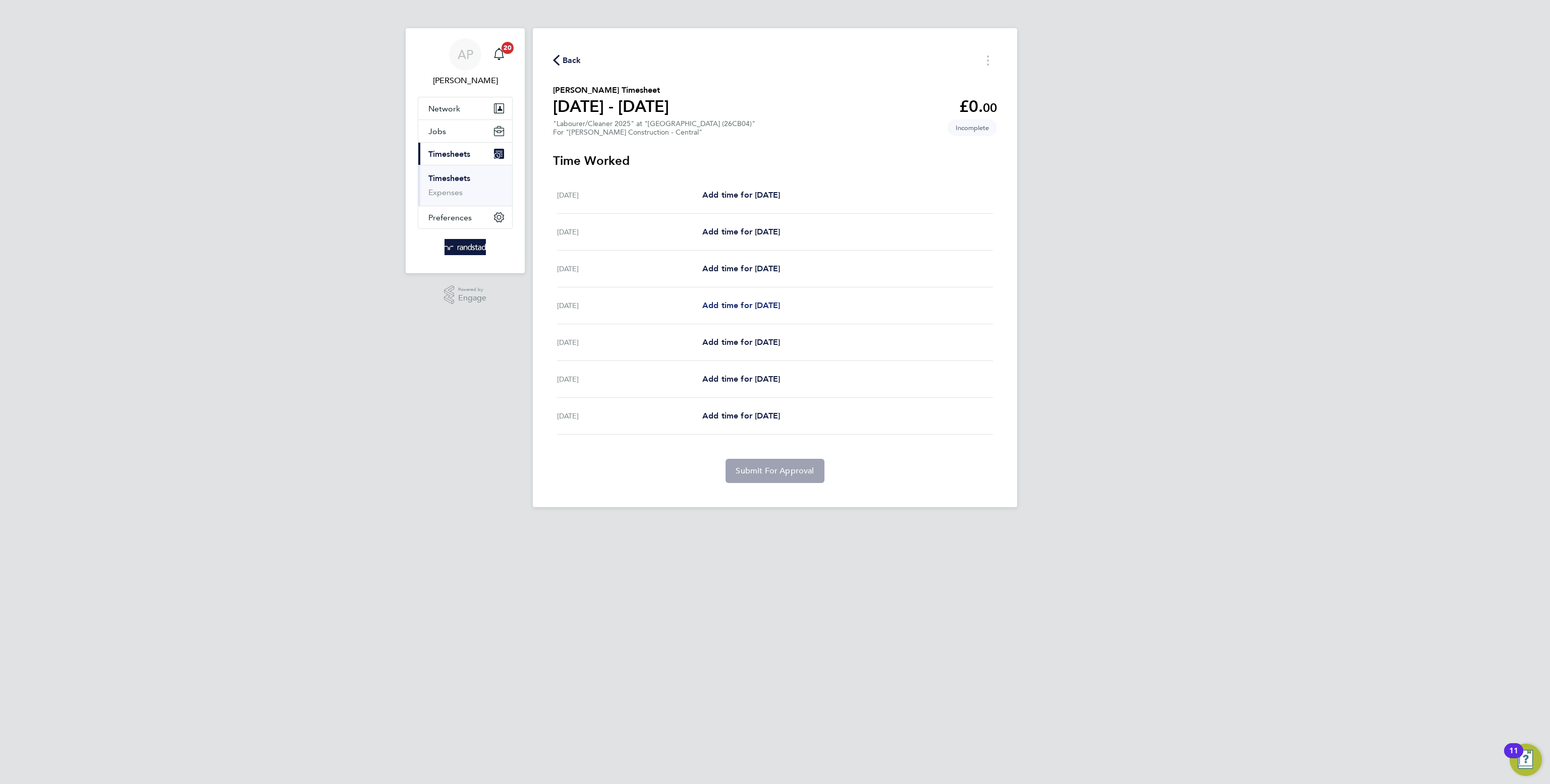
click at [761, 305] on span "Add time for Tue 26 Aug" at bounding box center [741, 305] width 78 height 10
select select "30"
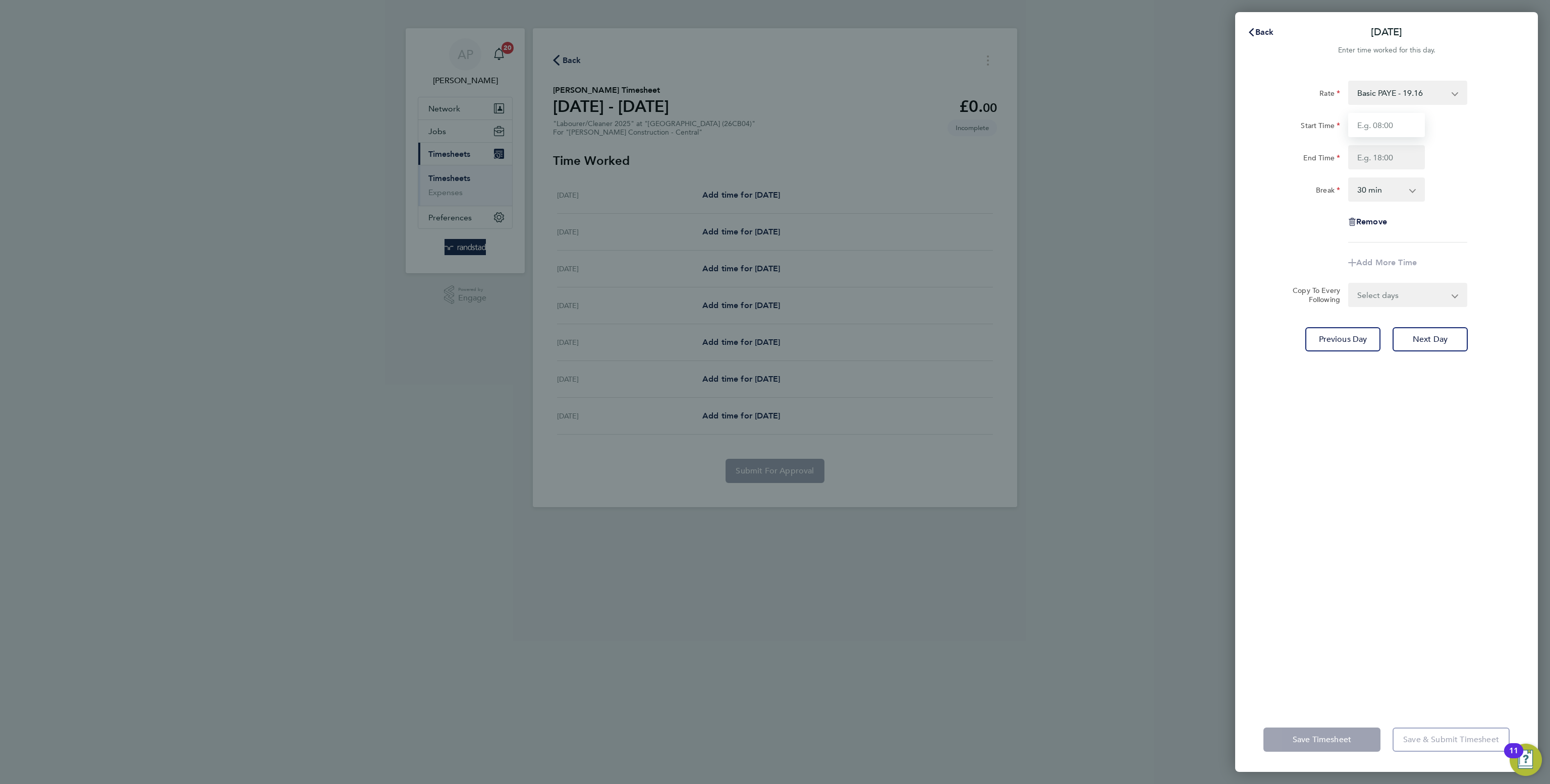
click at [1384, 130] on input "Start Time" at bounding box center [1386, 125] width 77 height 24
type input "07:00"
click at [1385, 147] on input "End Time" at bounding box center [1386, 157] width 77 height 24
type input "17:30"
click at [1508, 200] on div "Break 0 min 15 min 30 min 45 min 60 min 75 min 90 min" at bounding box center [1386, 189] width 254 height 24
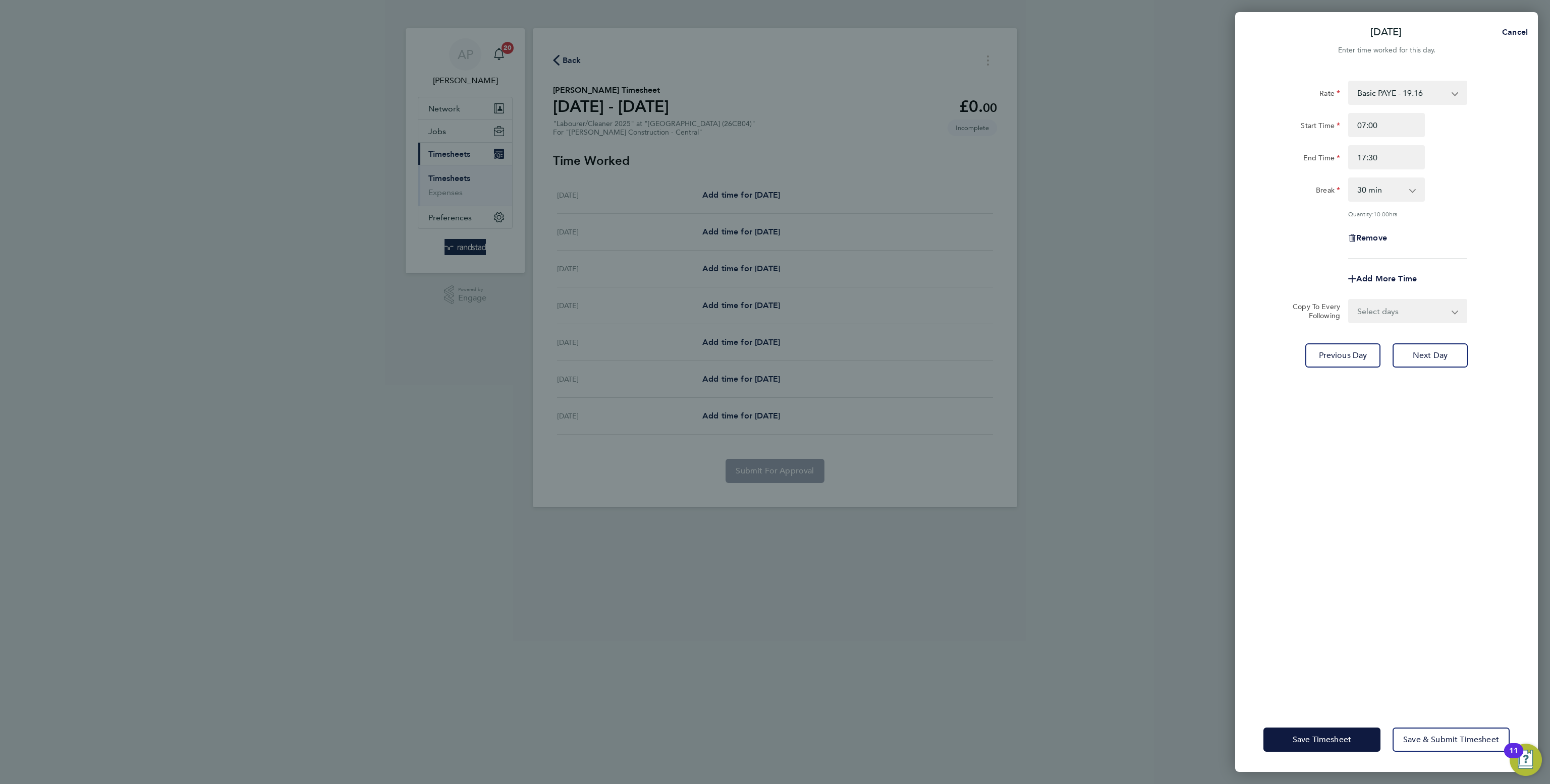
click at [1406, 314] on select "Select days Day Wednesday Thursday Friday" at bounding box center [1402, 311] width 106 height 22
select select "DAY"
click at [1349, 300] on select "Select days Day Wednesday Thursday Friday" at bounding box center [1402, 311] width 106 height 22
select select "2025-08-29"
click at [1328, 745] on button "Save Timesheet" at bounding box center [1322, 739] width 117 height 24
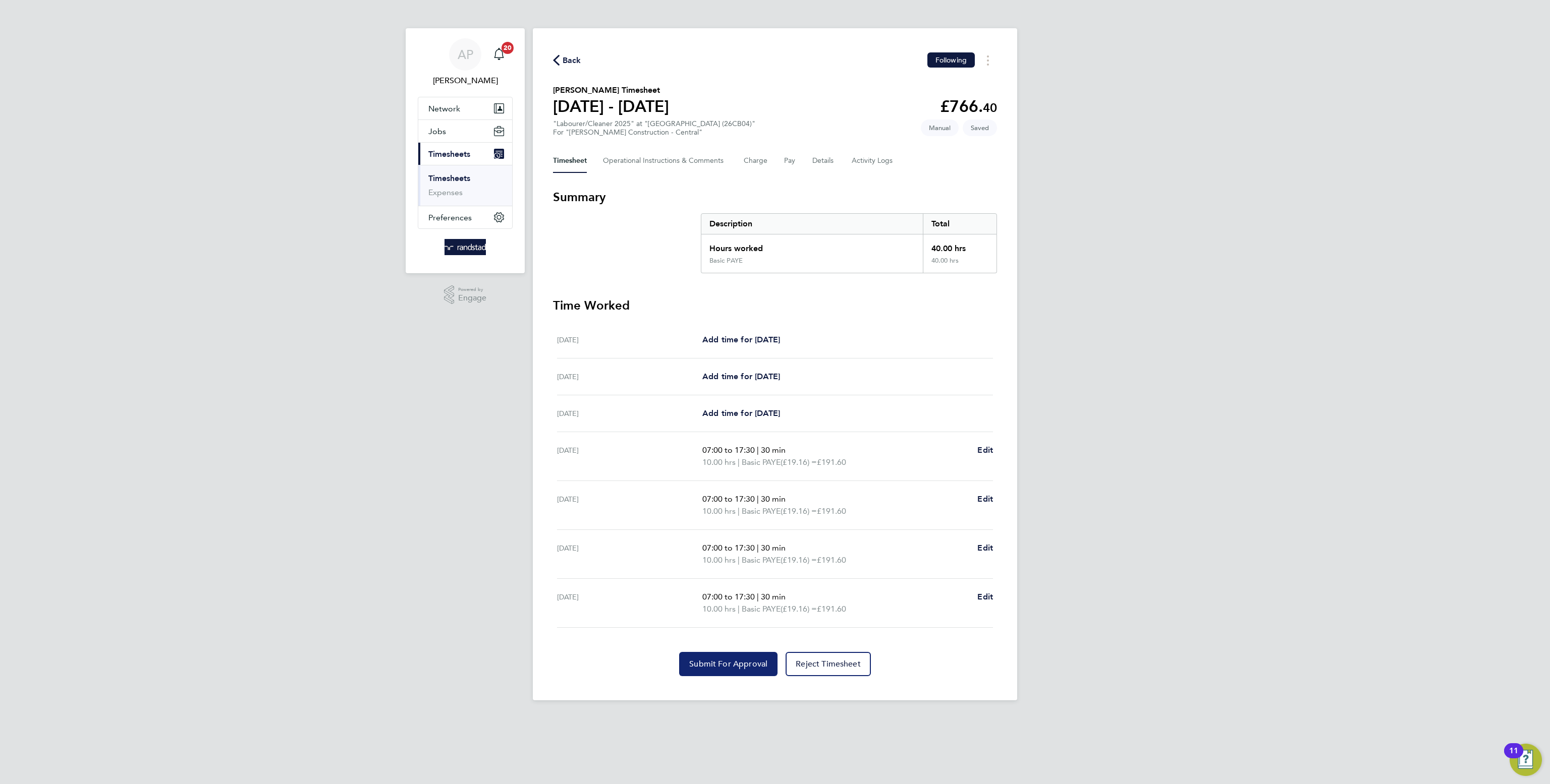
click at [695, 664] on span "Submit For Approval" at bounding box center [728, 664] width 78 height 10
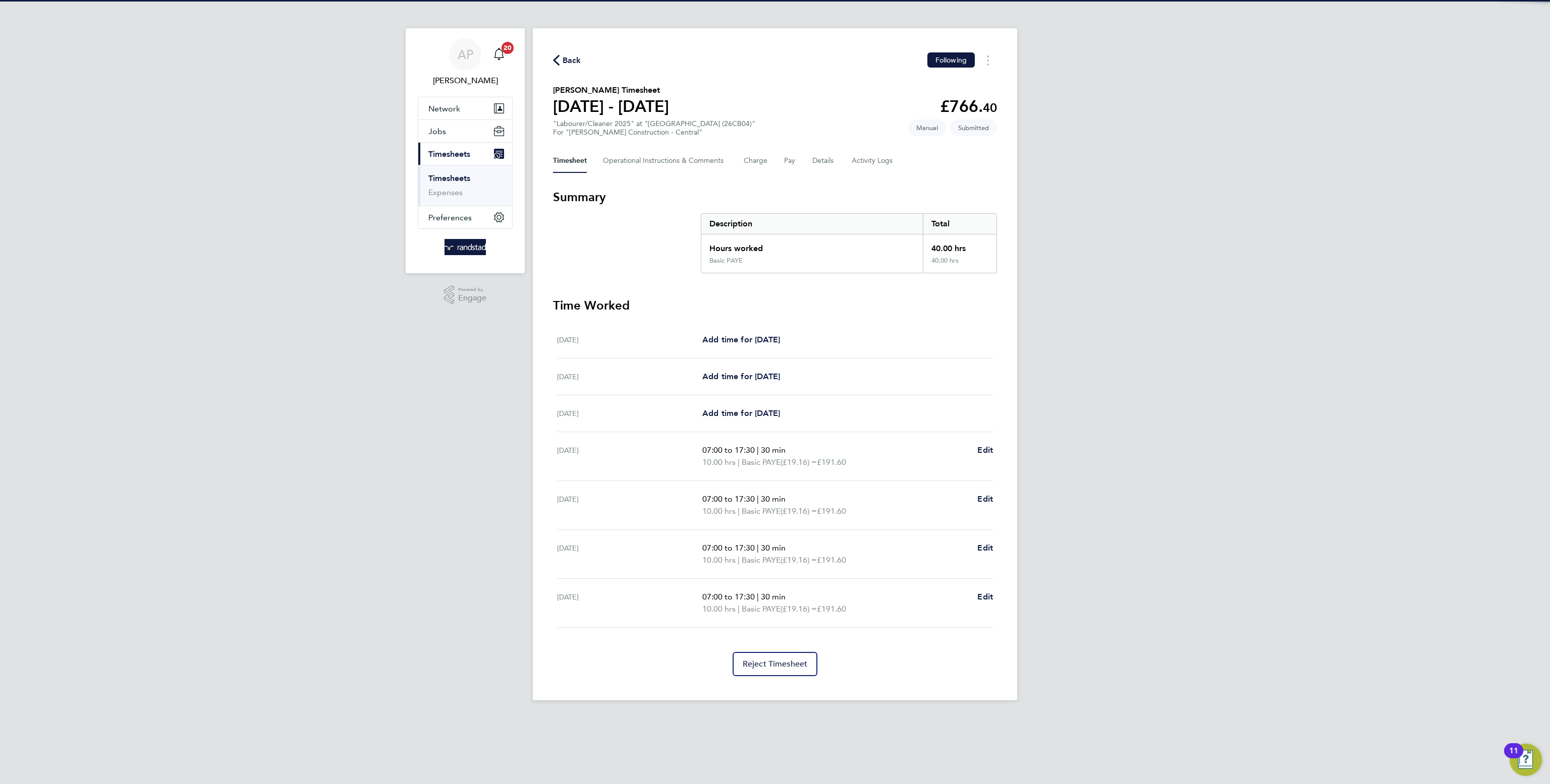
click at [560, 48] on div "Back Following [PERSON_NAME] Timesheet [DATE] - [DATE] £766. 40 "Labourer/Clean…" at bounding box center [775, 365] width 484 height 672
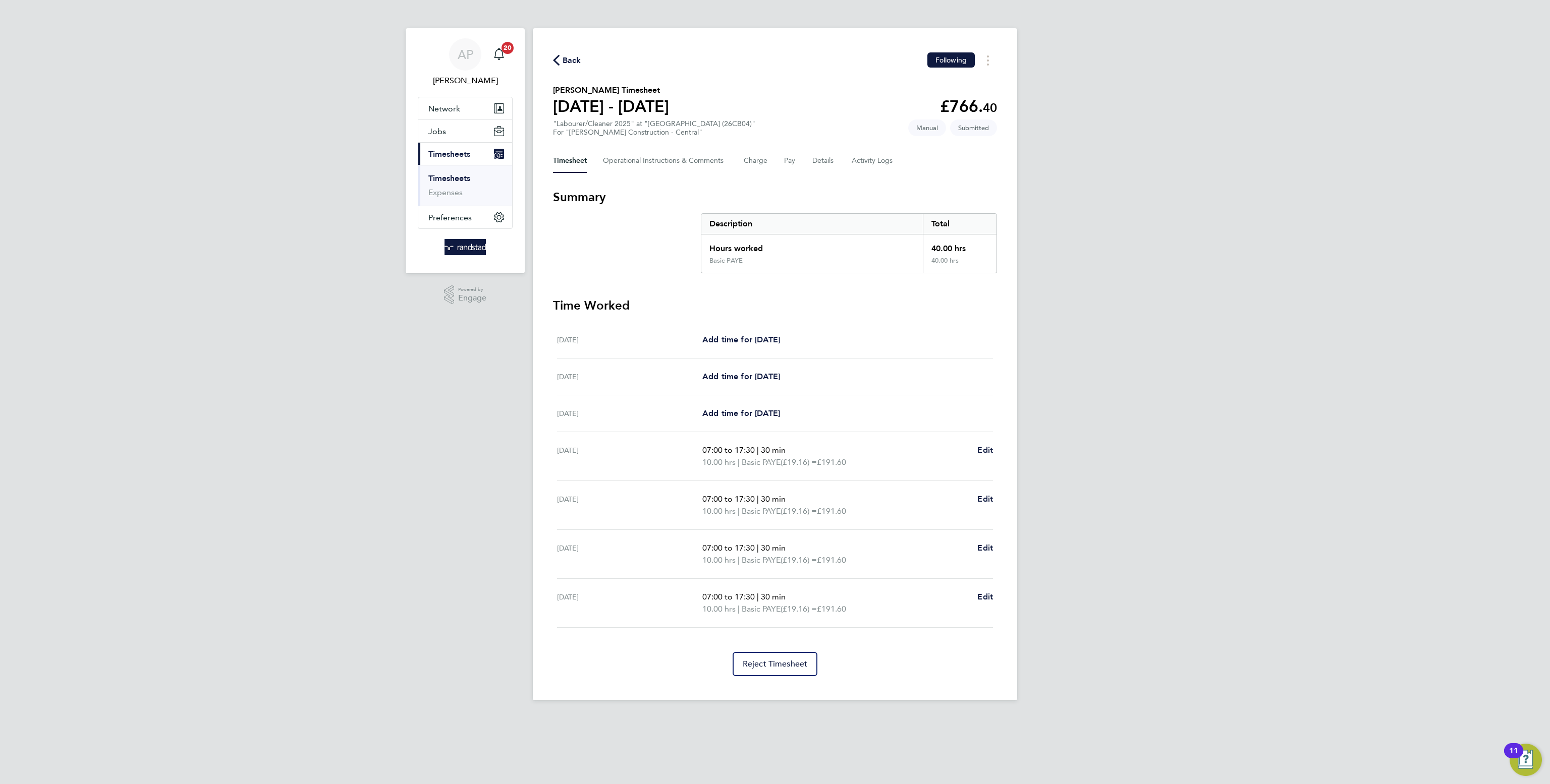
click at [566, 58] on span "Back" at bounding box center [571, 60] width 19 height 12
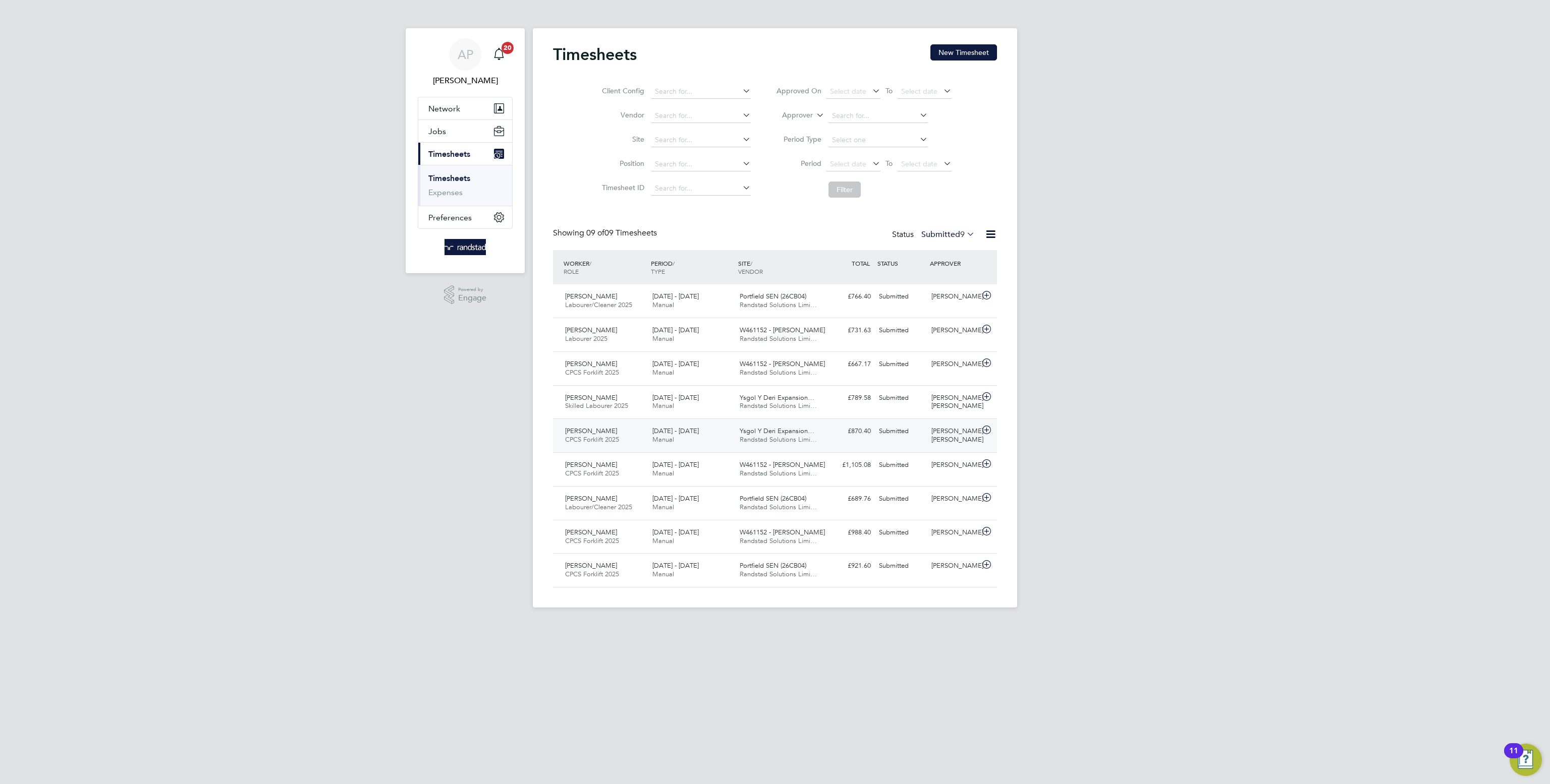
click at [857, 430] on div "£870.40 Submitted" at bounding box center [848, 431] width 52 height 17
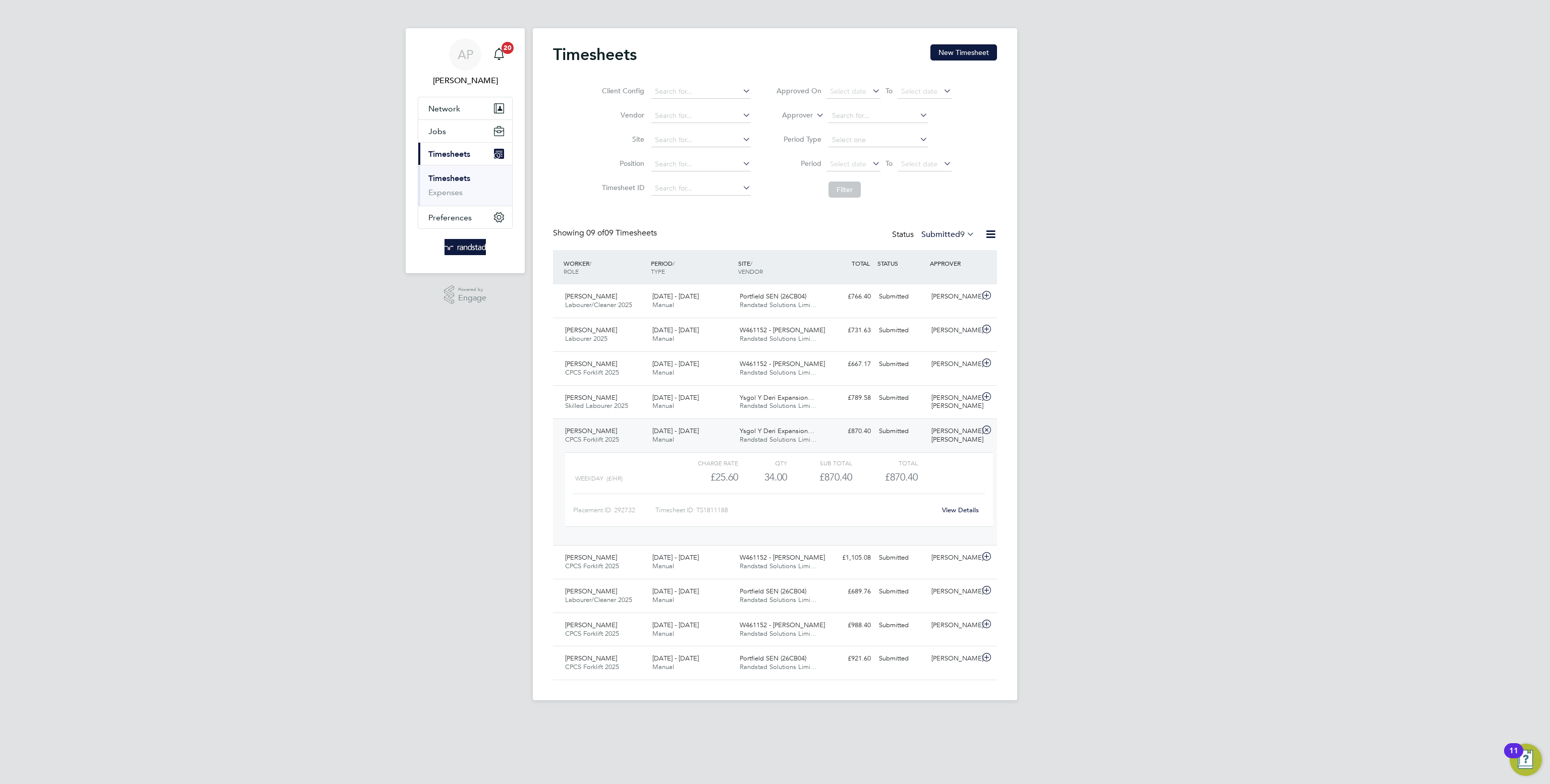
click at [1224, 354] on div "AP Ana Perozo Notifications 20 Applications: Network Businesses Sites Workers C…" at bounding box center [775, 358] width 1550 height 717
click at [822, 312] on div "Portfield SEN (26CB04) Randstad Solutions Limi…" at bounding box center [779, 301] width 87 height 25
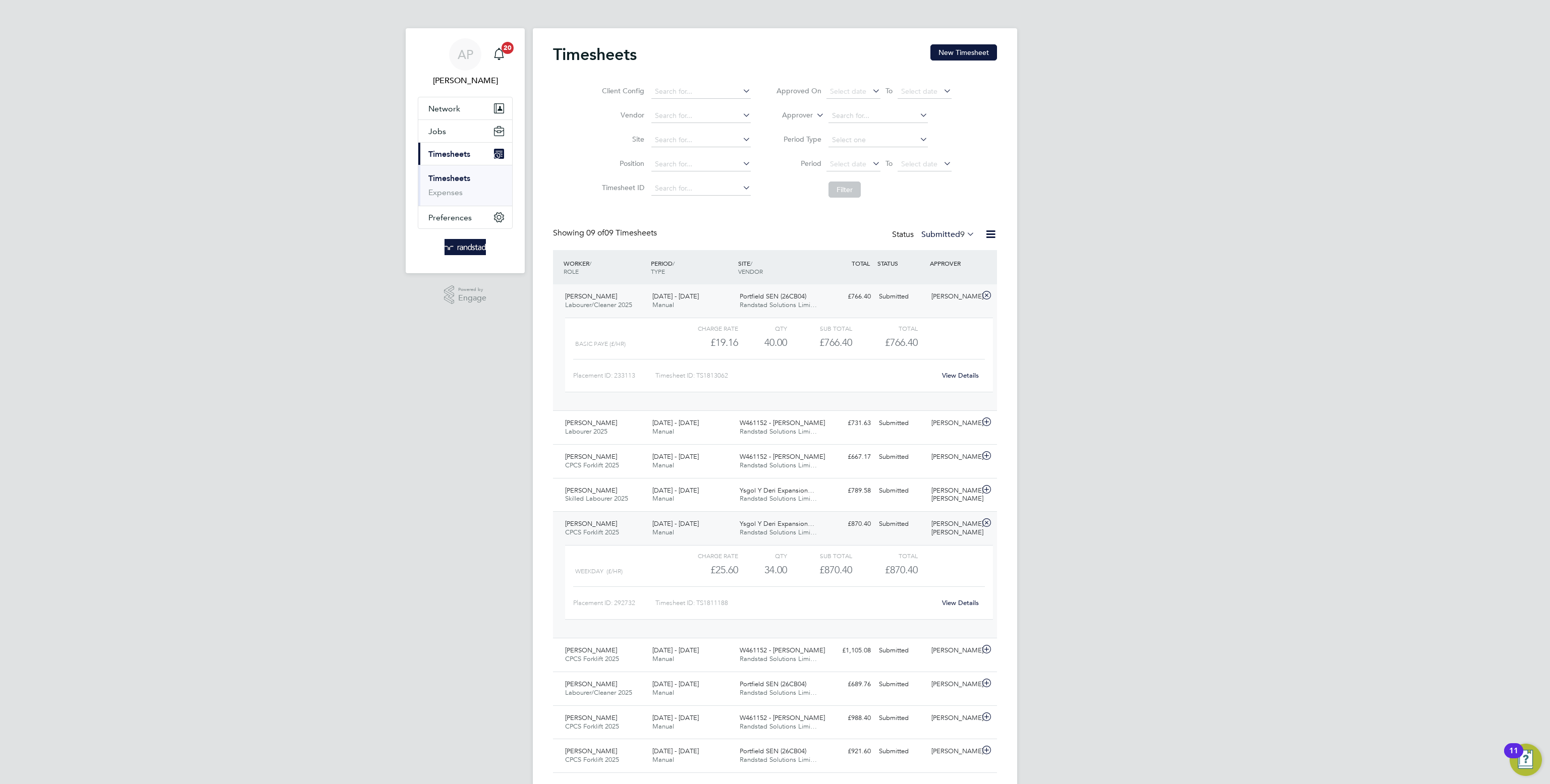
click at [961, 373] on div "View Details" at bounding box center [960, 375] width 49 height 16
click at [963, 380] on link "View Details" at bounding box center [960, 375] width 37 height 8
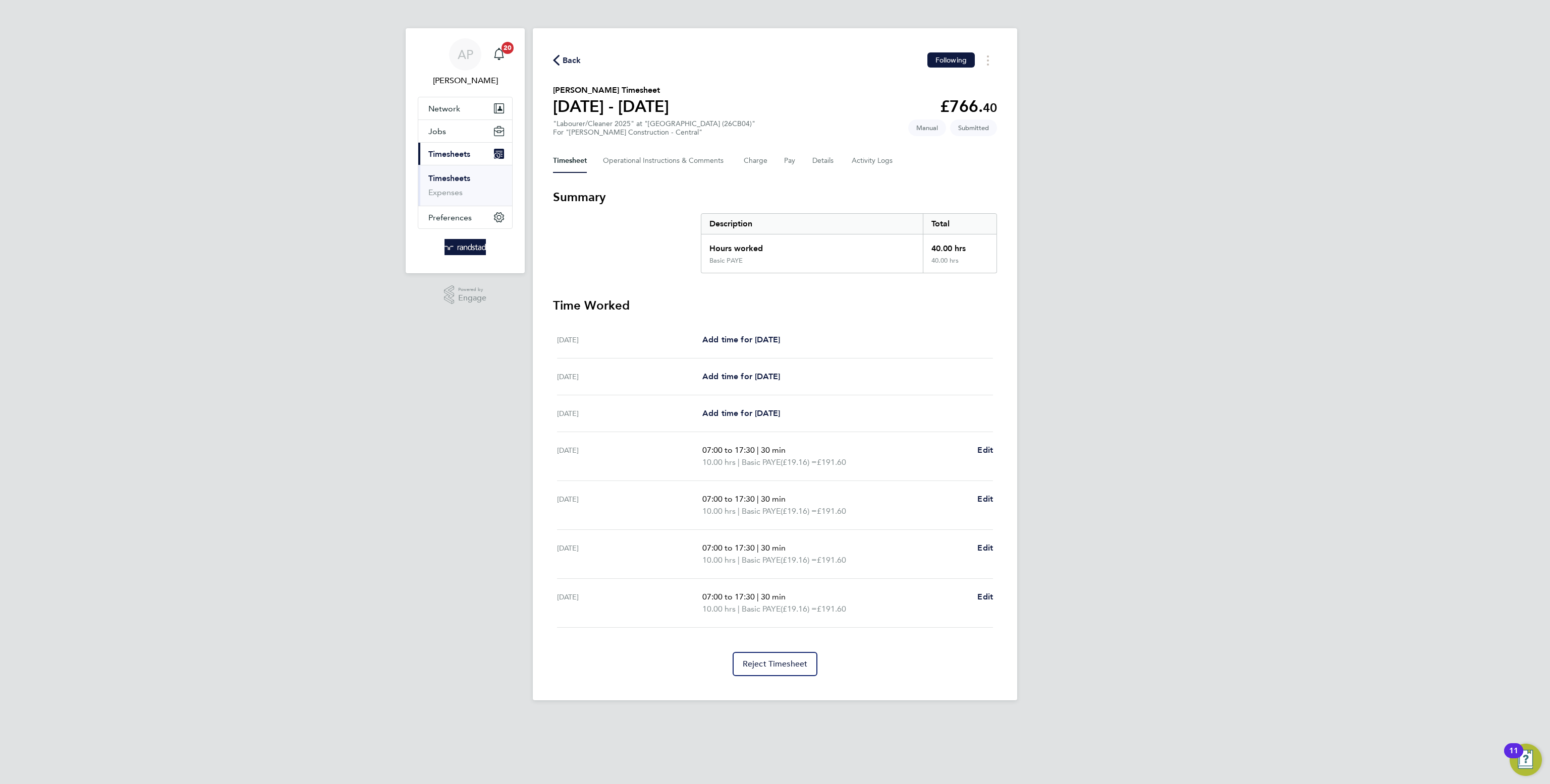
click at [830, 175] on div "Back Following [PERSON_NAME] Timesheet [DATE] - [DATE] £766. 40 "Labourer/Clean…" at bounding box center [775, 365] width 484 height 672
click at [821, 173] on div "Back Following [PERSON_NAME] Timesheet [DATE] - [DATE] £766. 40 "Labourer/Clean…" at bounding box center [775, 365] width 484 height 672
click at [821, 162] on button "Details" at bounding box center [823, 161] width 23 height 24
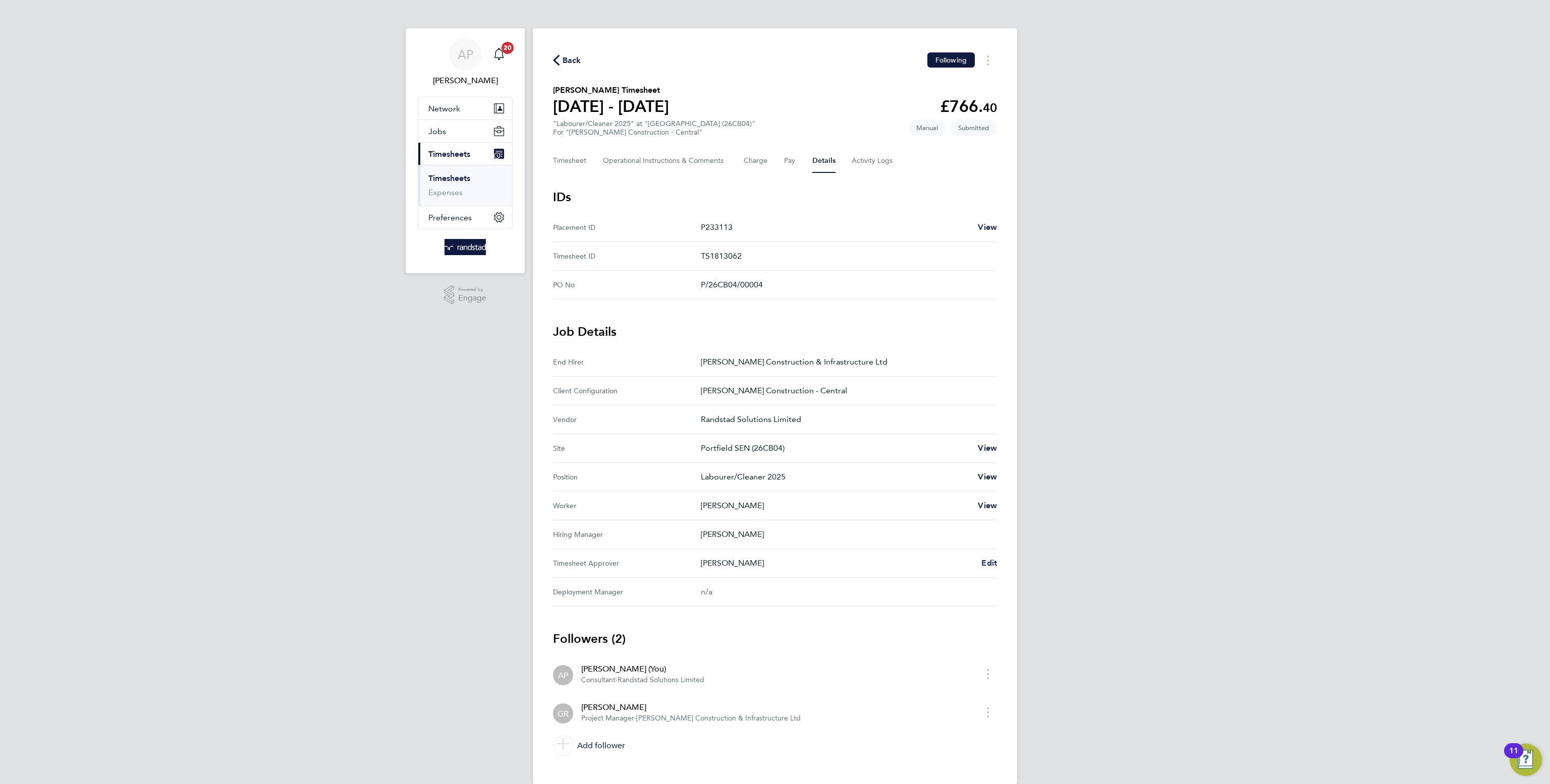
click at [985, 568] on span "Edit" at bounding box center [989, 563] width 15 height 10
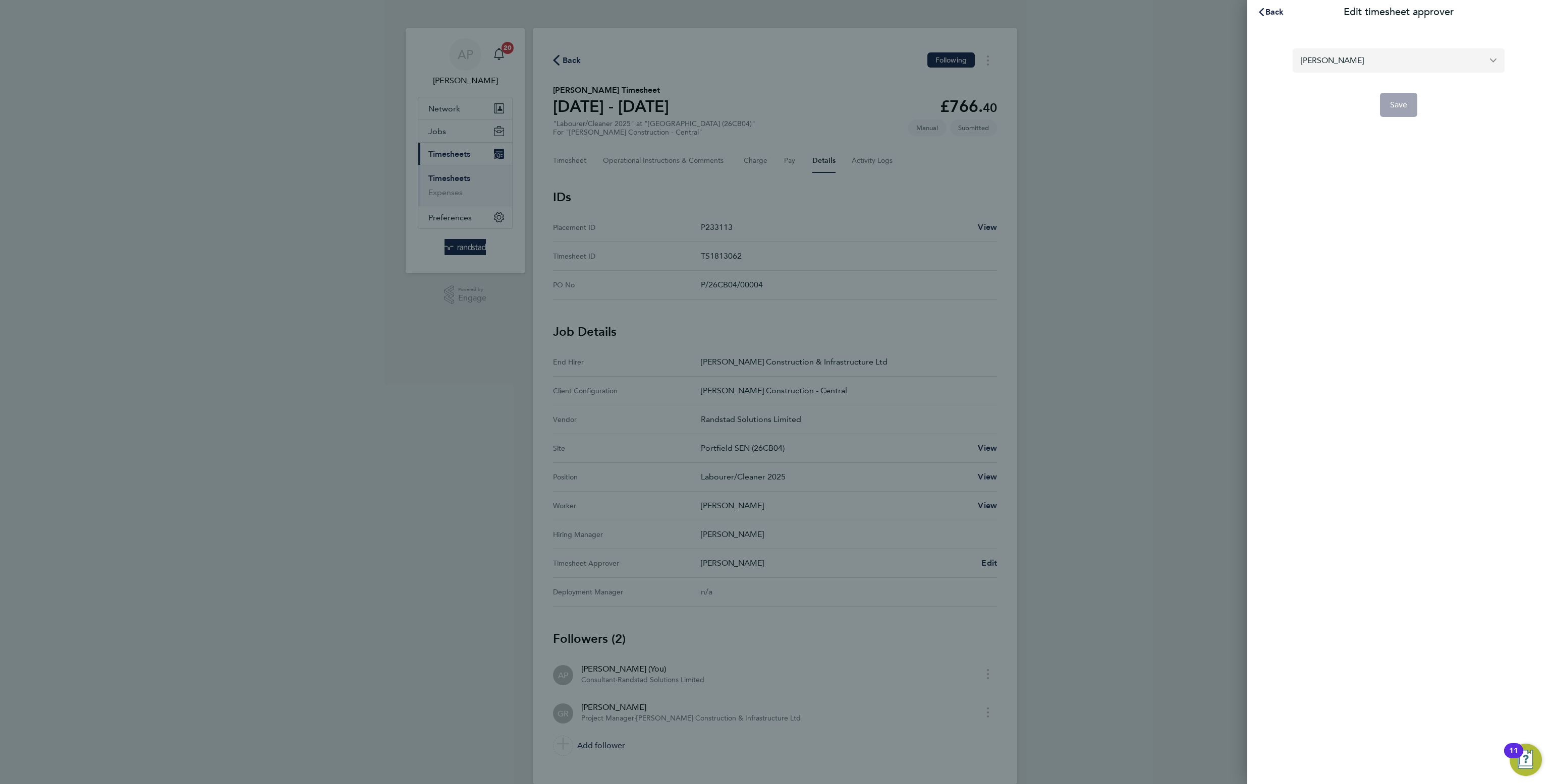
click at [1348, 58] on input "[PERSON_NAME]" at bounding box center [1398, 61] width 212 height 24
click at [1354, 84] on li "[PERSON_NAME]" at bounding box center [1398, 85] width 212 height 25
type input "[PERSON_NAME]"
click at [1394, 107] on span "Save" at bounding box center [1398, 105] width 17 height 10
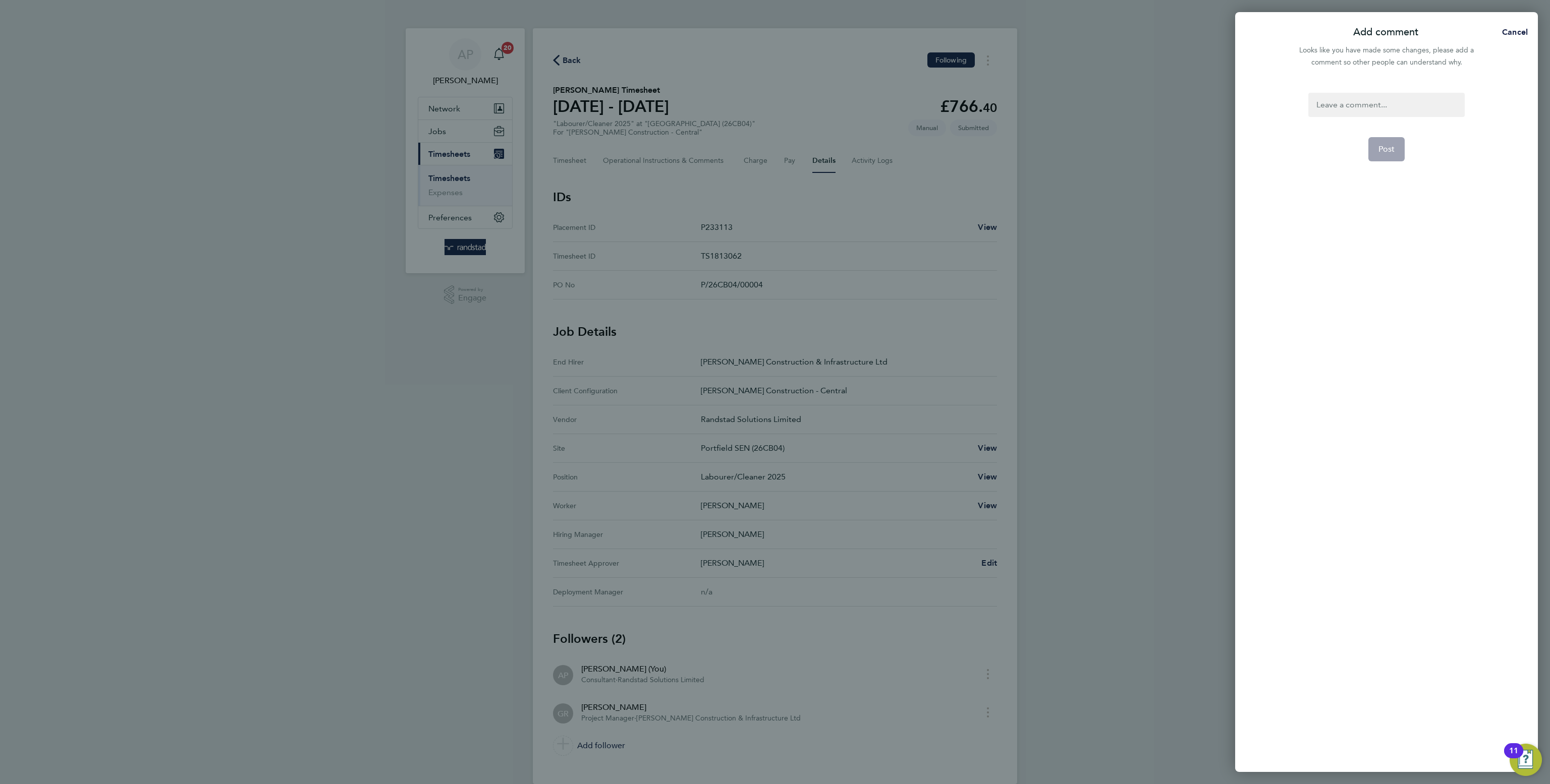
click at [1394, 109] on div at bounding box center [1386, 104] width 156 height 24
click at [1388, 155] on button "Post" at bounding box center [1386, 149] width 37 height 24
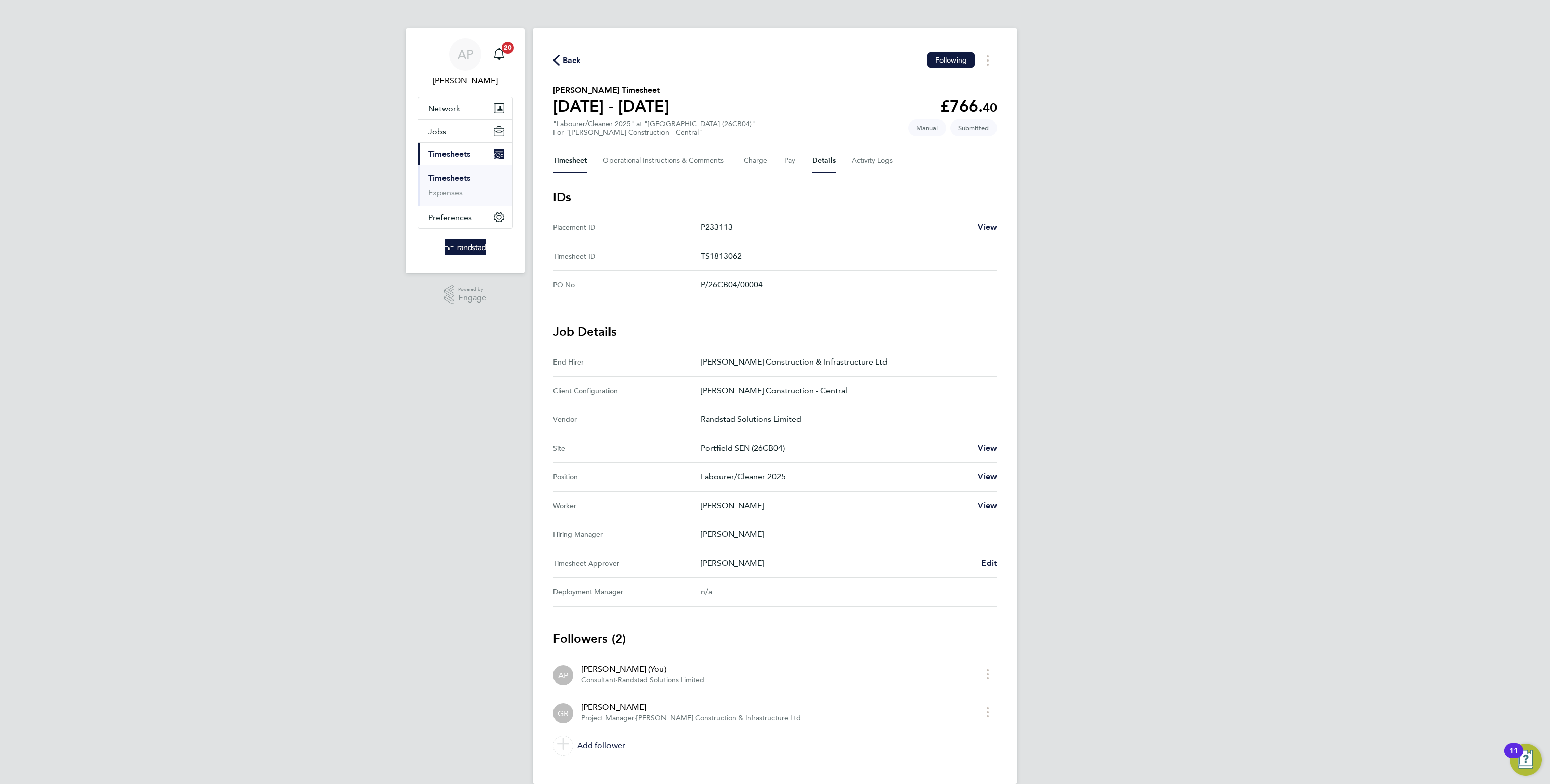
click at [559, 160] on button "Timesheet" at bounding box center [569, 161] width 34 height 24
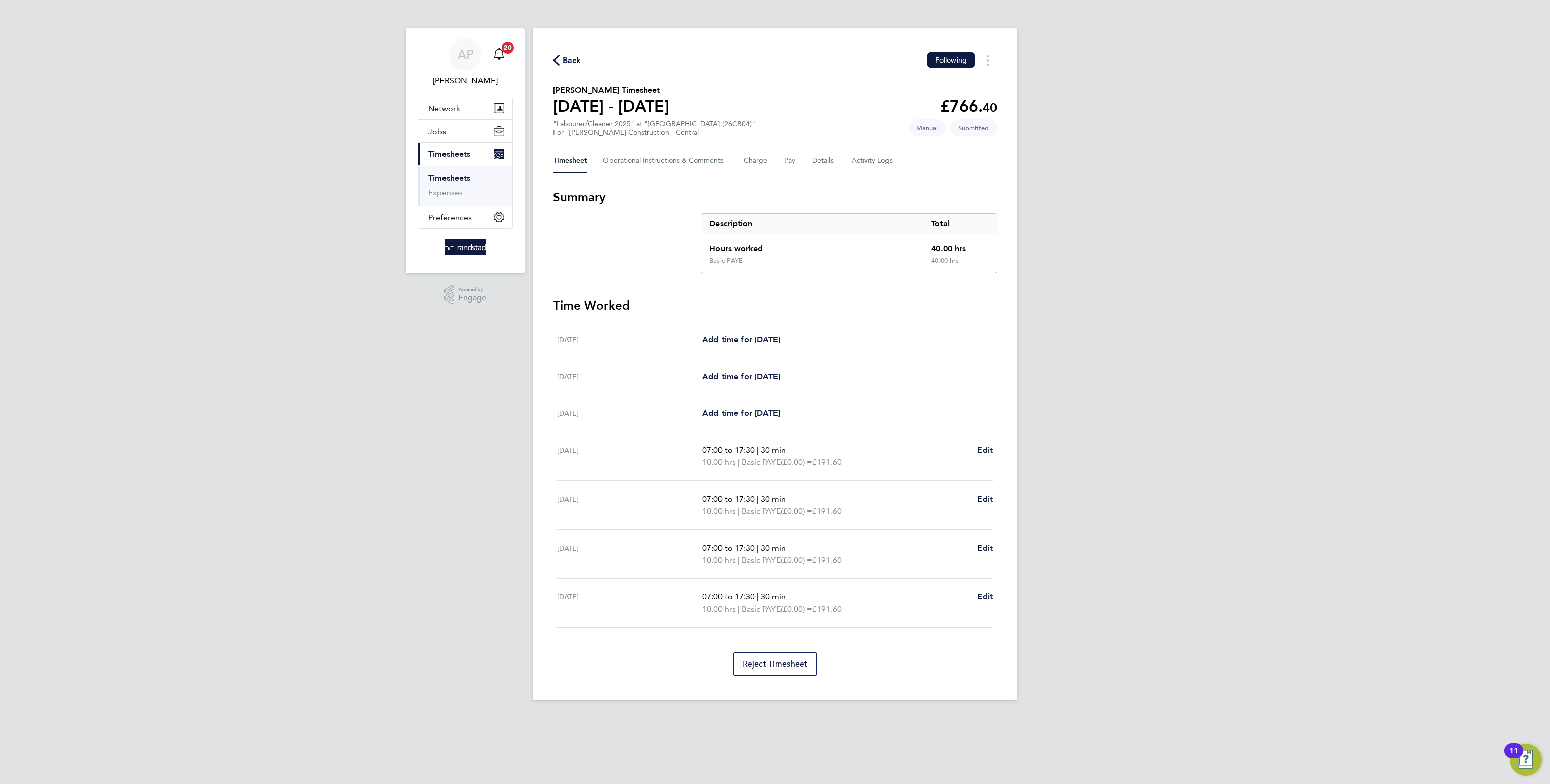
click at [568, 51] on div "Back Following [PERSON_NAME] Timesheet [DATE] - [DATE] £766. 40 "Labourer/Clean…" at bounding box center [775, 365] width 484 height 672
